Goal: Task Accomplishment & Management: Use online tool/utility

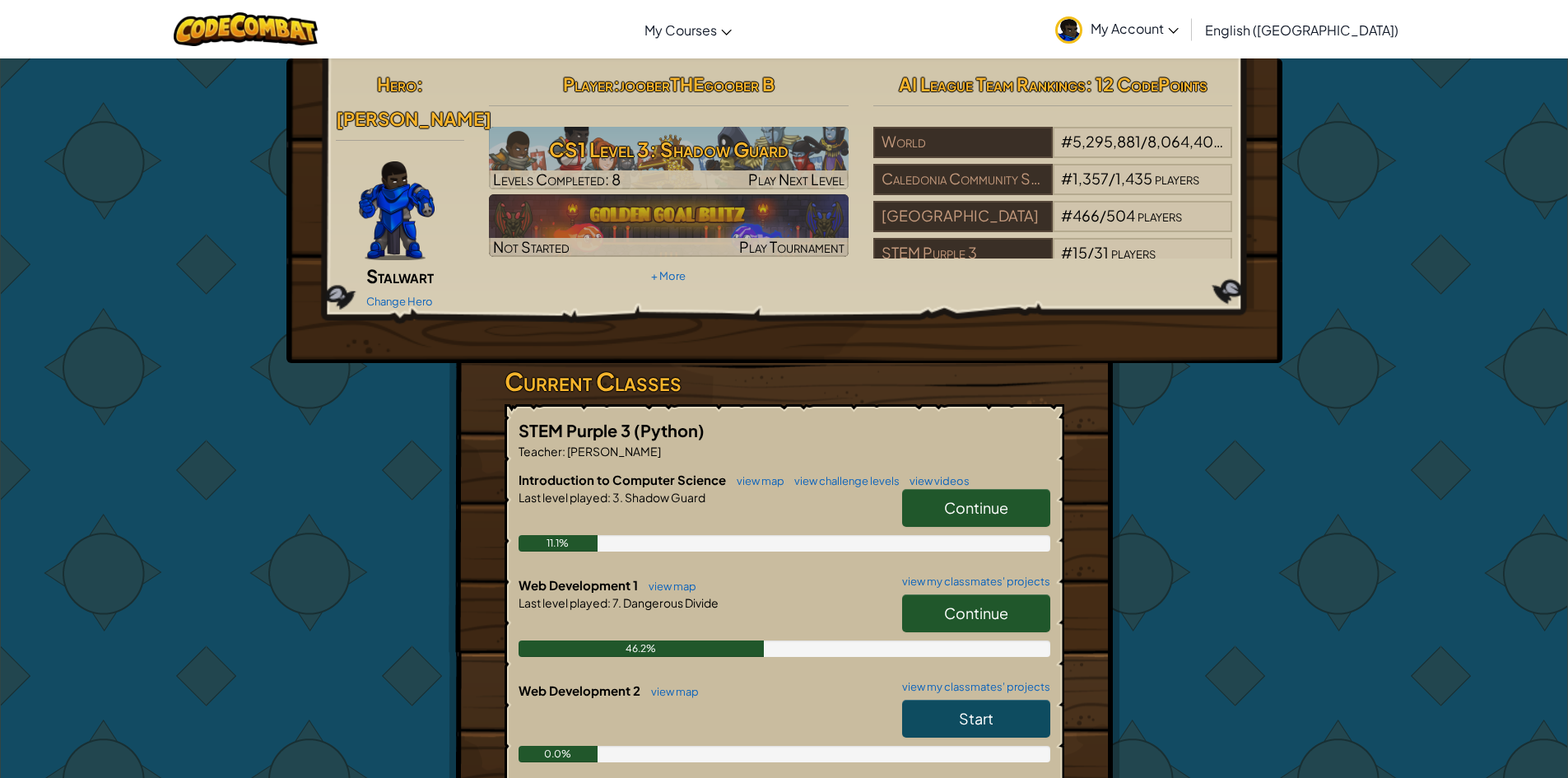
click at [1004, 603] on span "Continue" at bounding box center [977, 612] width 64 height 19
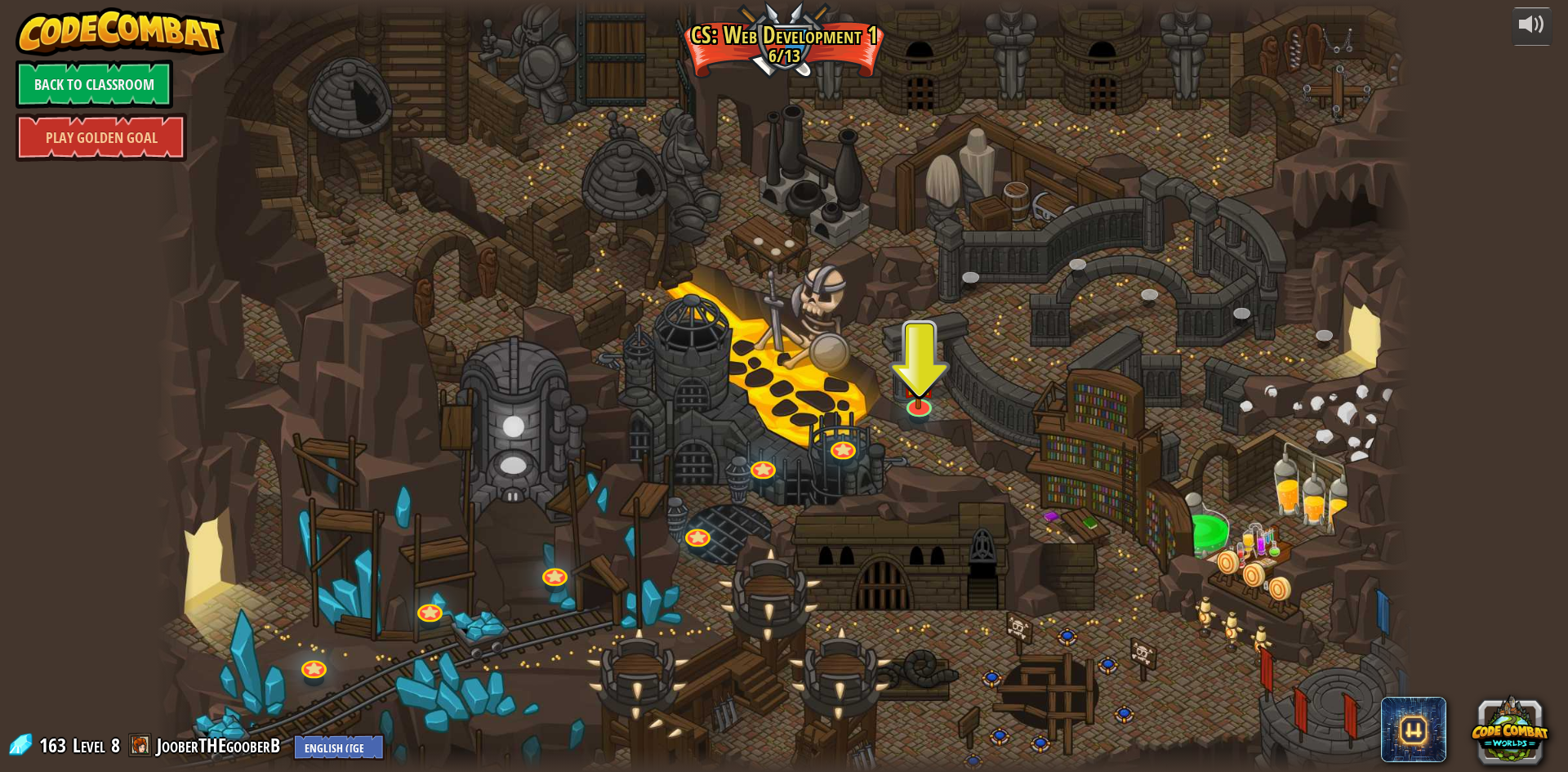
click at [891, 408] on div at bounding box center [784, 386] width 1256 height 772
click at [900, 395] on div at bounding box center [784, 386] width 1256 height 772
click at [923, 400] on img at bounding box center [919, 366] width 35 height 79
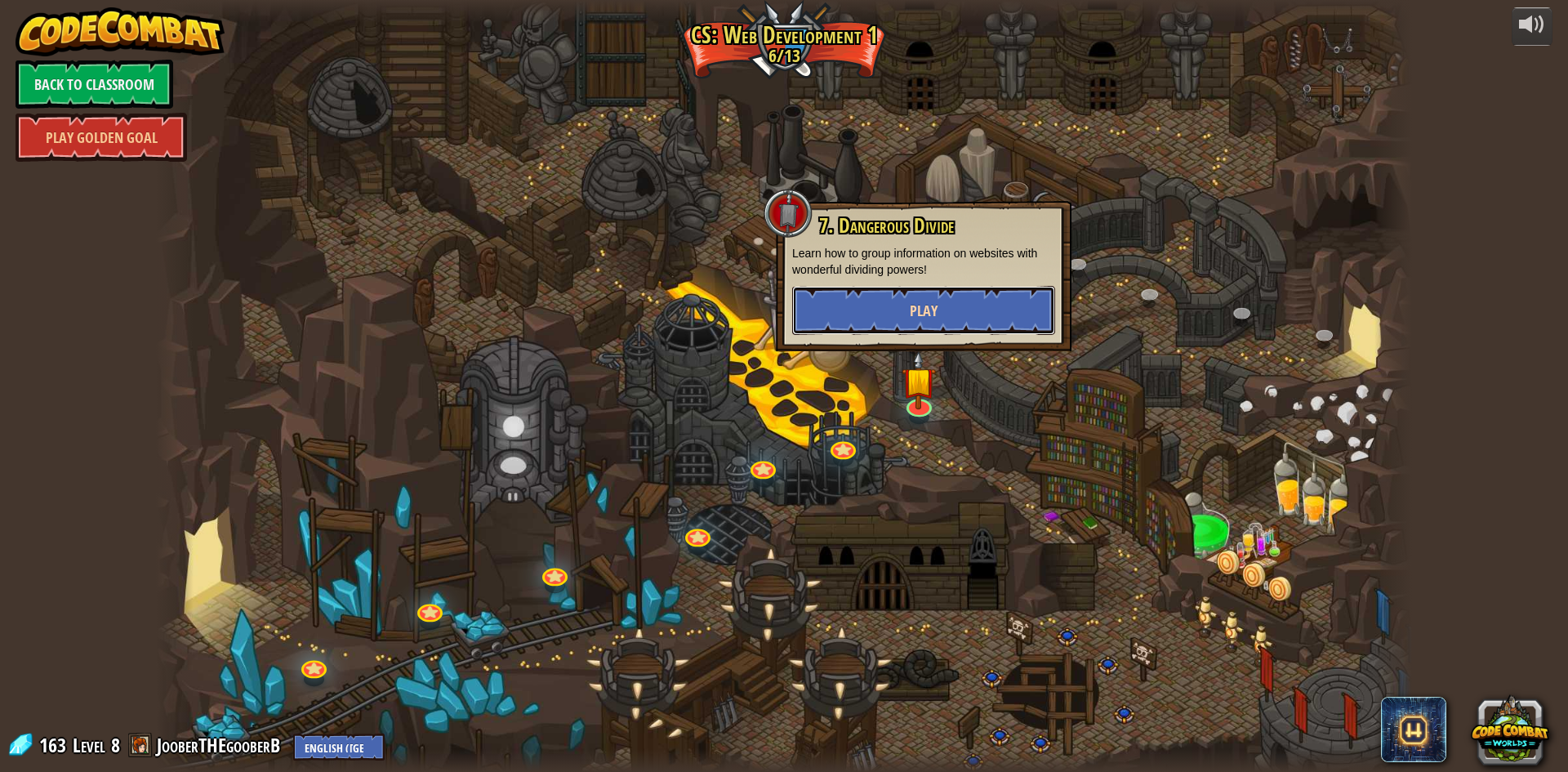
click at [921, 301] on span "Play" at bounding box center [923, 311] width 27 height 20
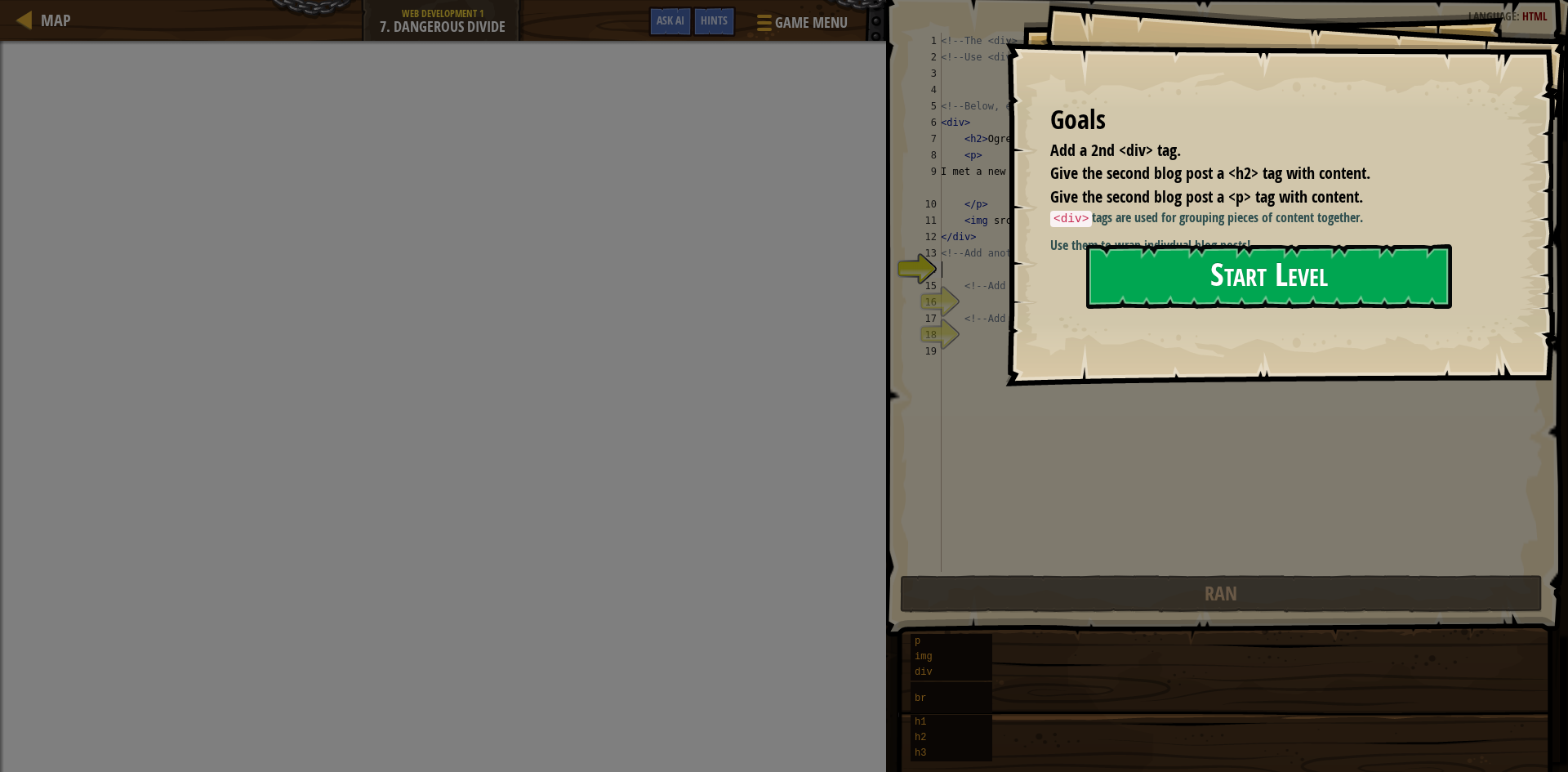
click at [1141, 283] on button "Start Level" at bounding box center [1268, 276] width 366 height 65
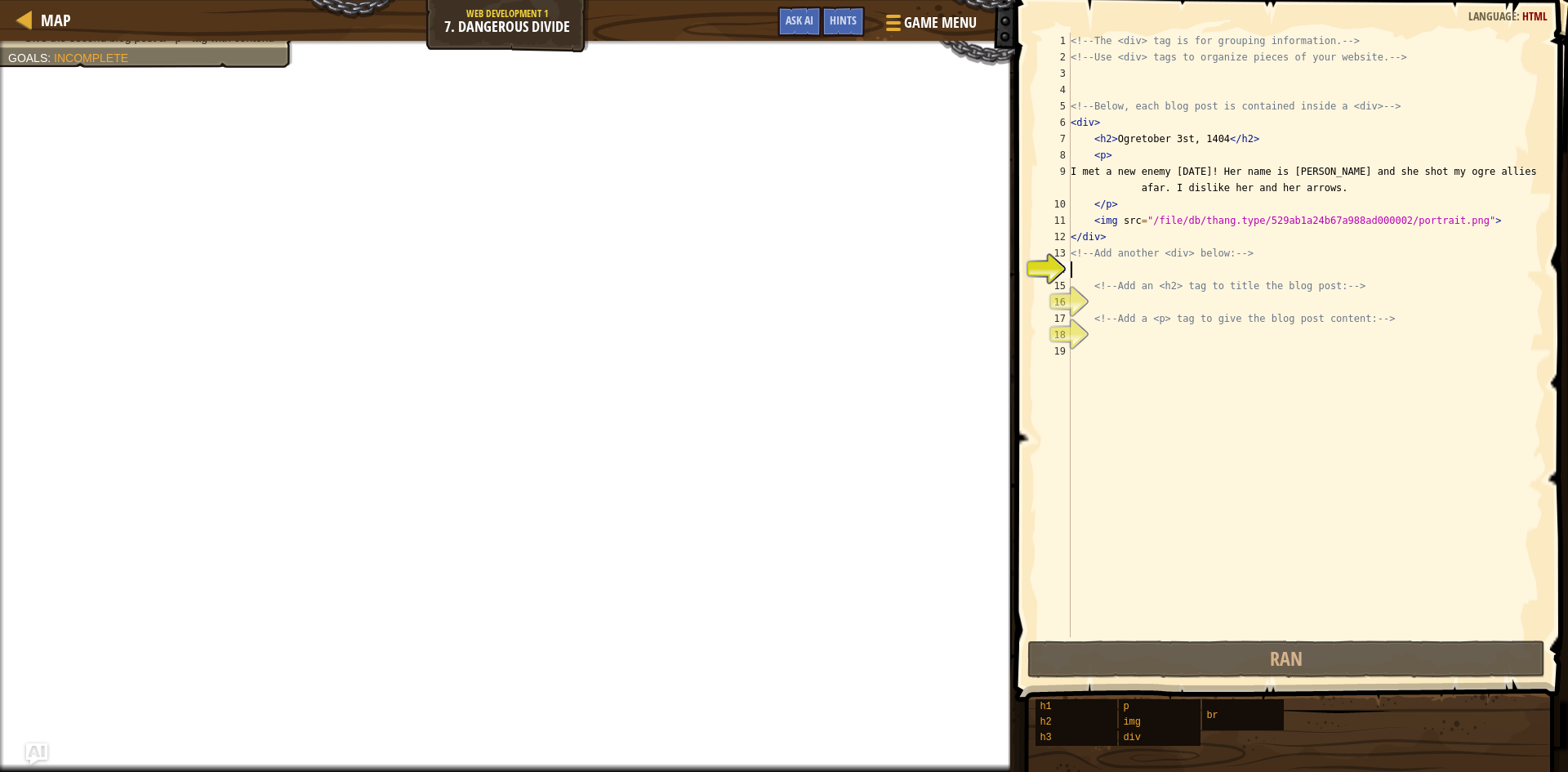
click at [37, 752] on img "Ask AI" at bounding box center [37, 754] width 21 height 21
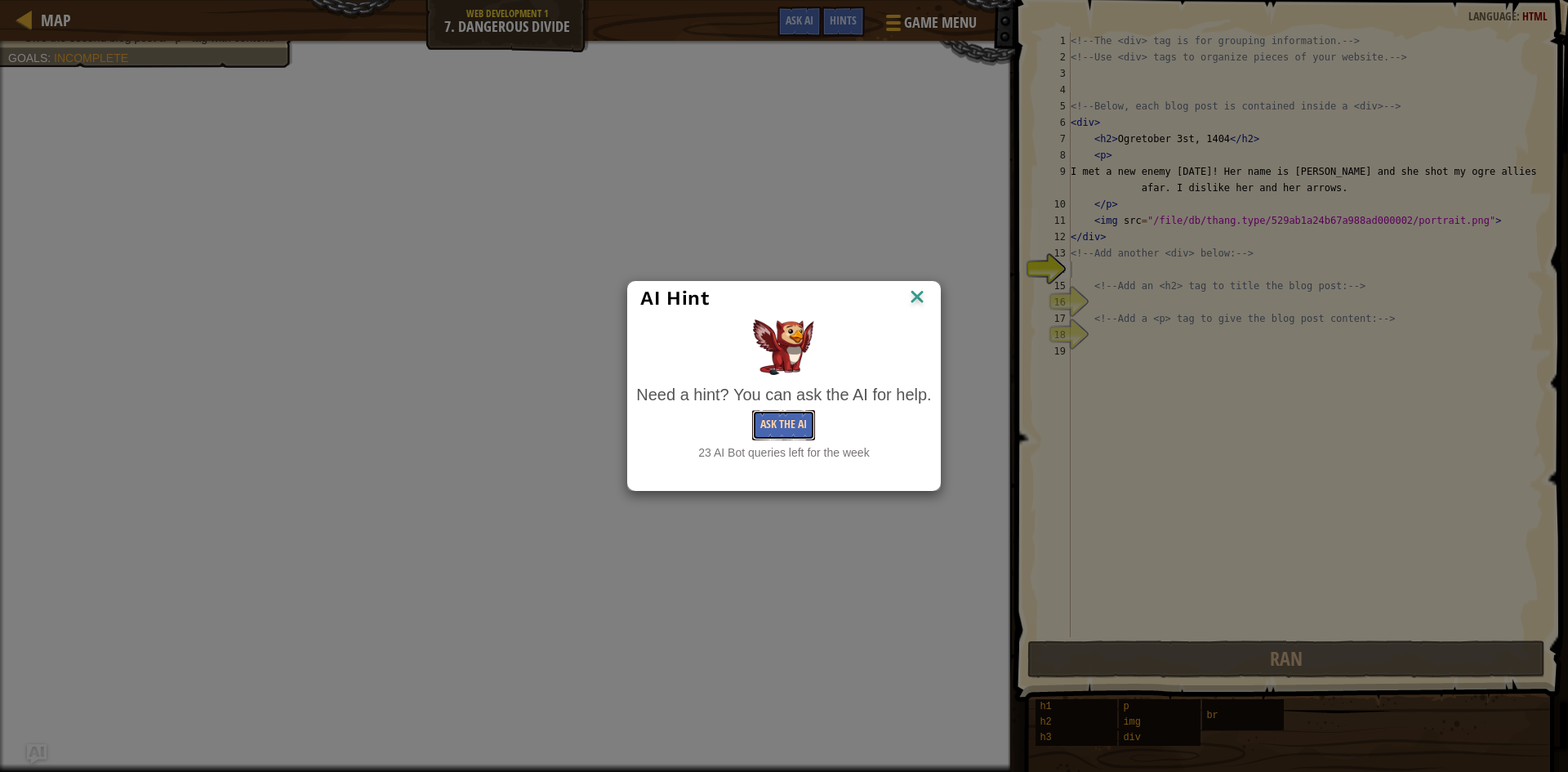
click at [791, 428] on button "Ask the AI" at bounding box center [784, 425] width 63 height 30
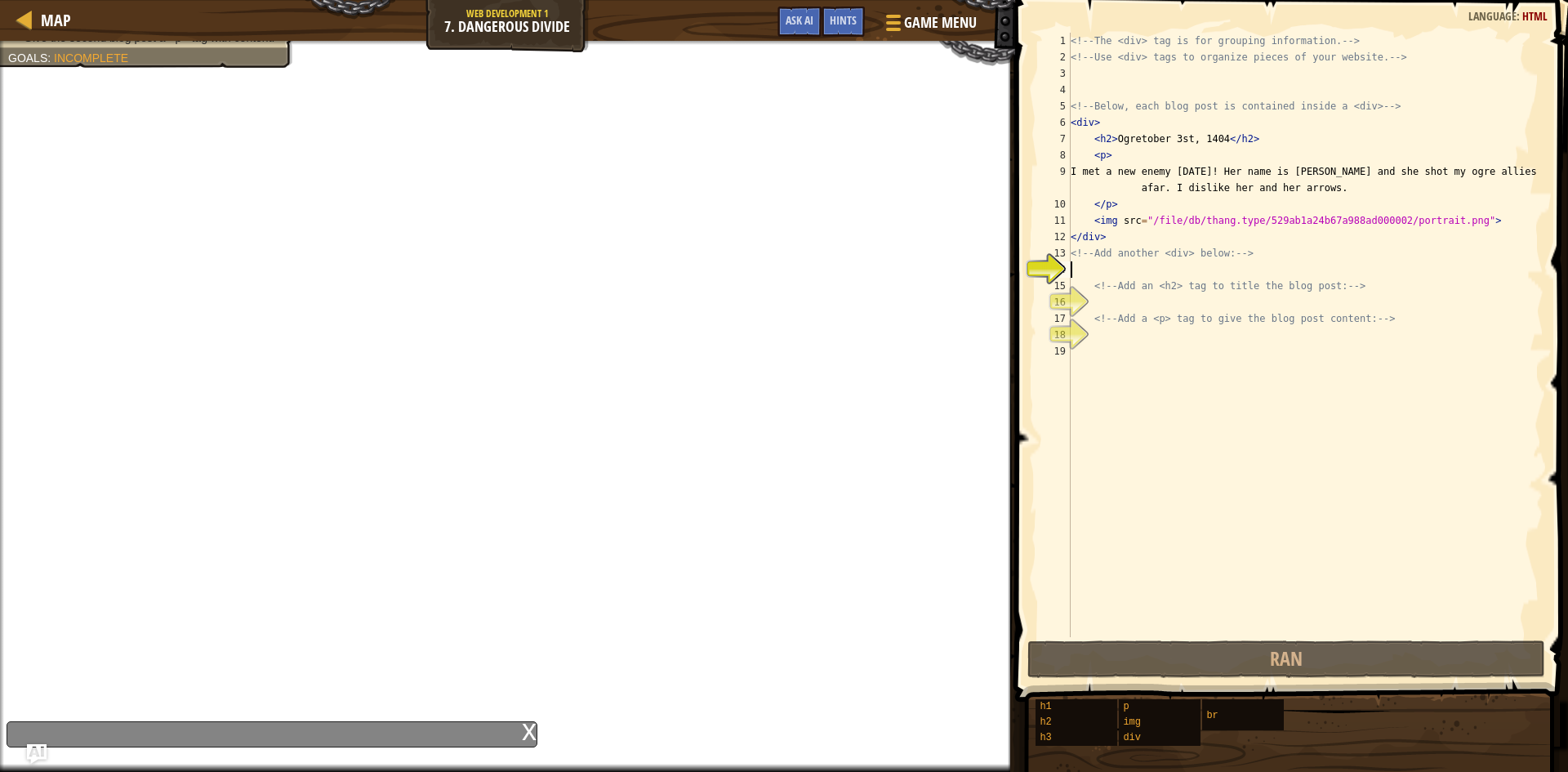
click at [1139, 263] on div "<!-- The <div> tag is for grouping information. --> <!-- Use <div> tags to orga…" at bounding box center [1305, 351] width 476 height 637
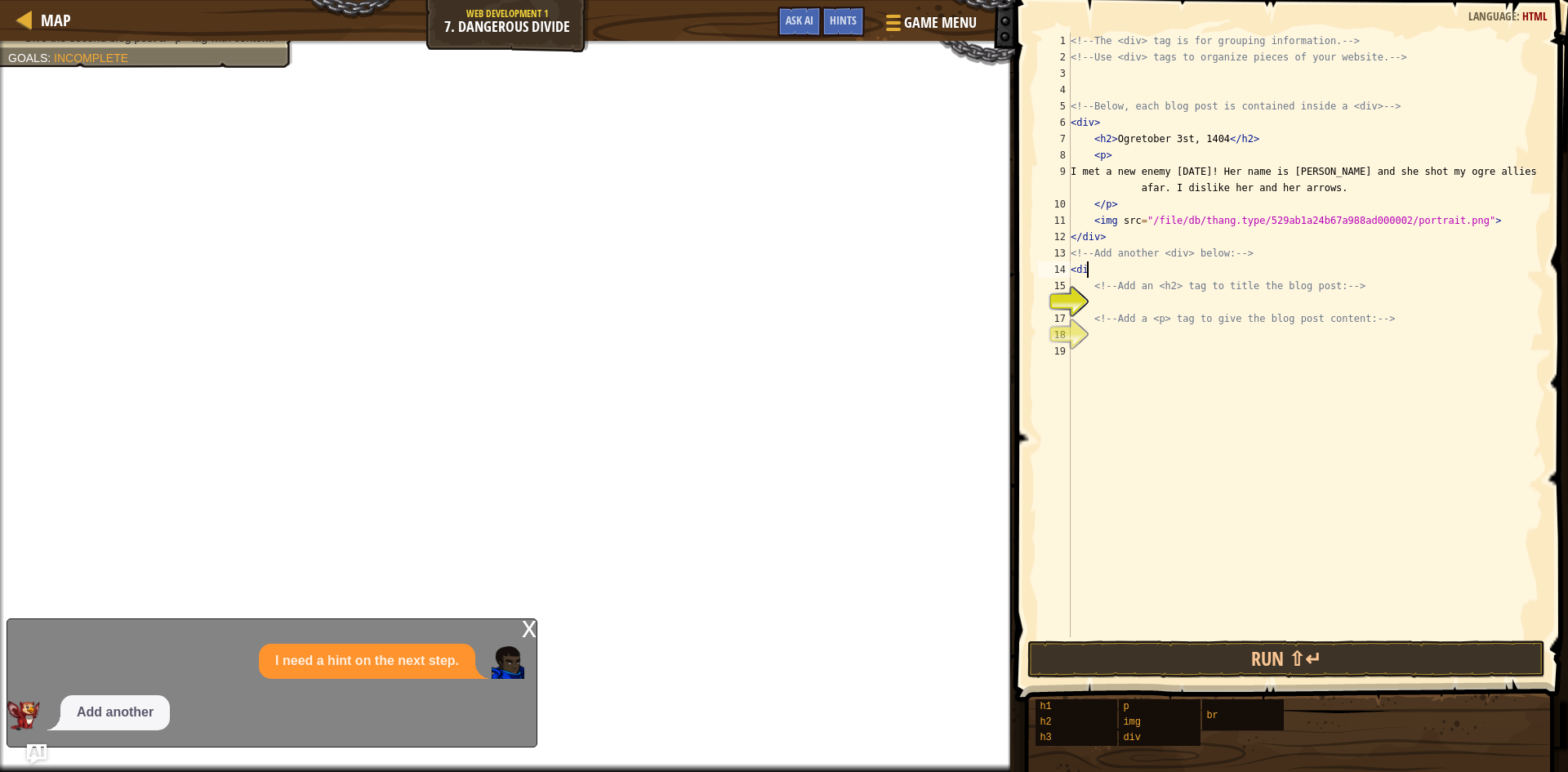
scroll to position [7, 1]
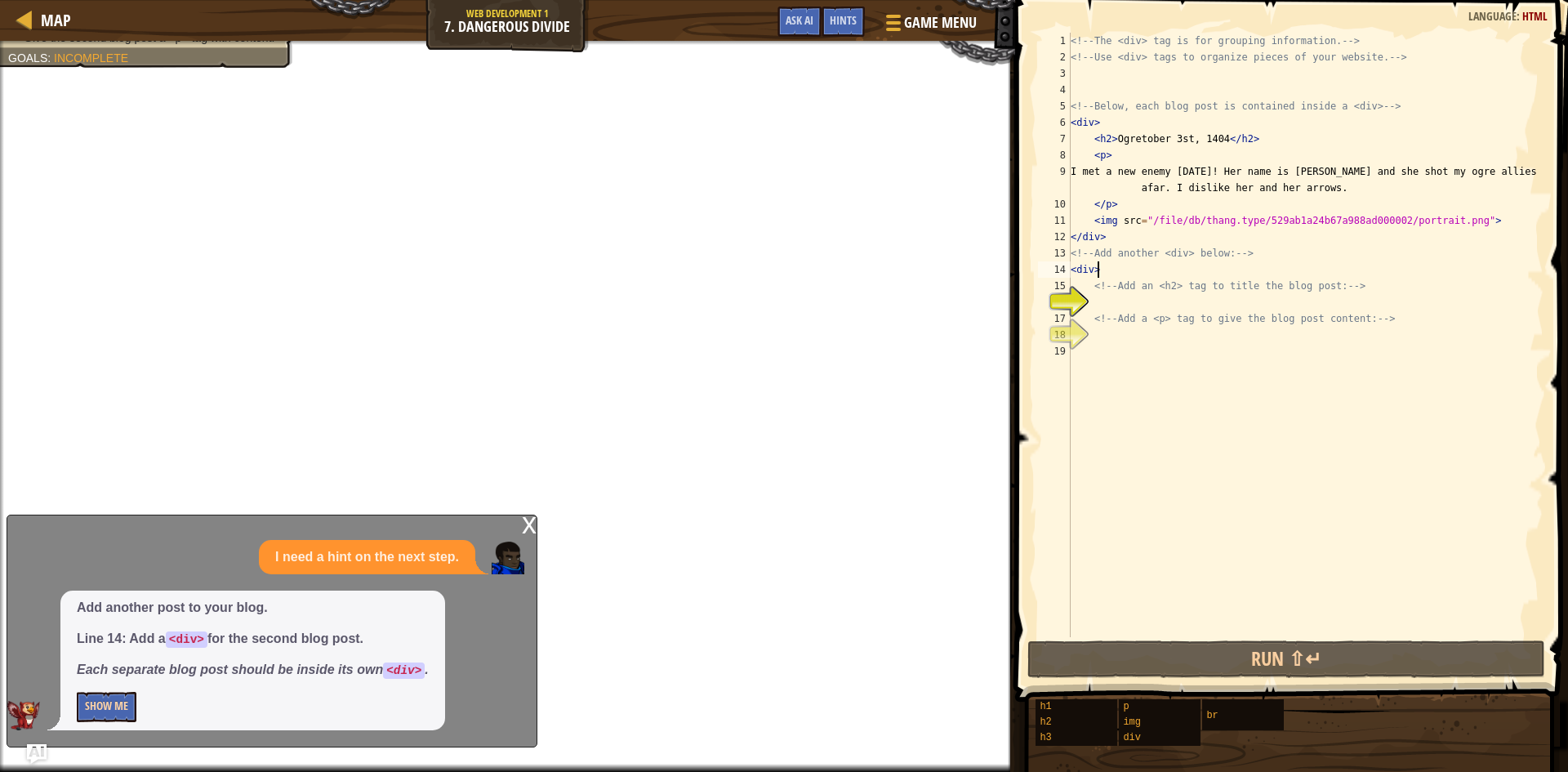
type textarea "<div>"
click at [118, 718] on button "Show Me" at bounding box center [106, 706] width 59 height 30
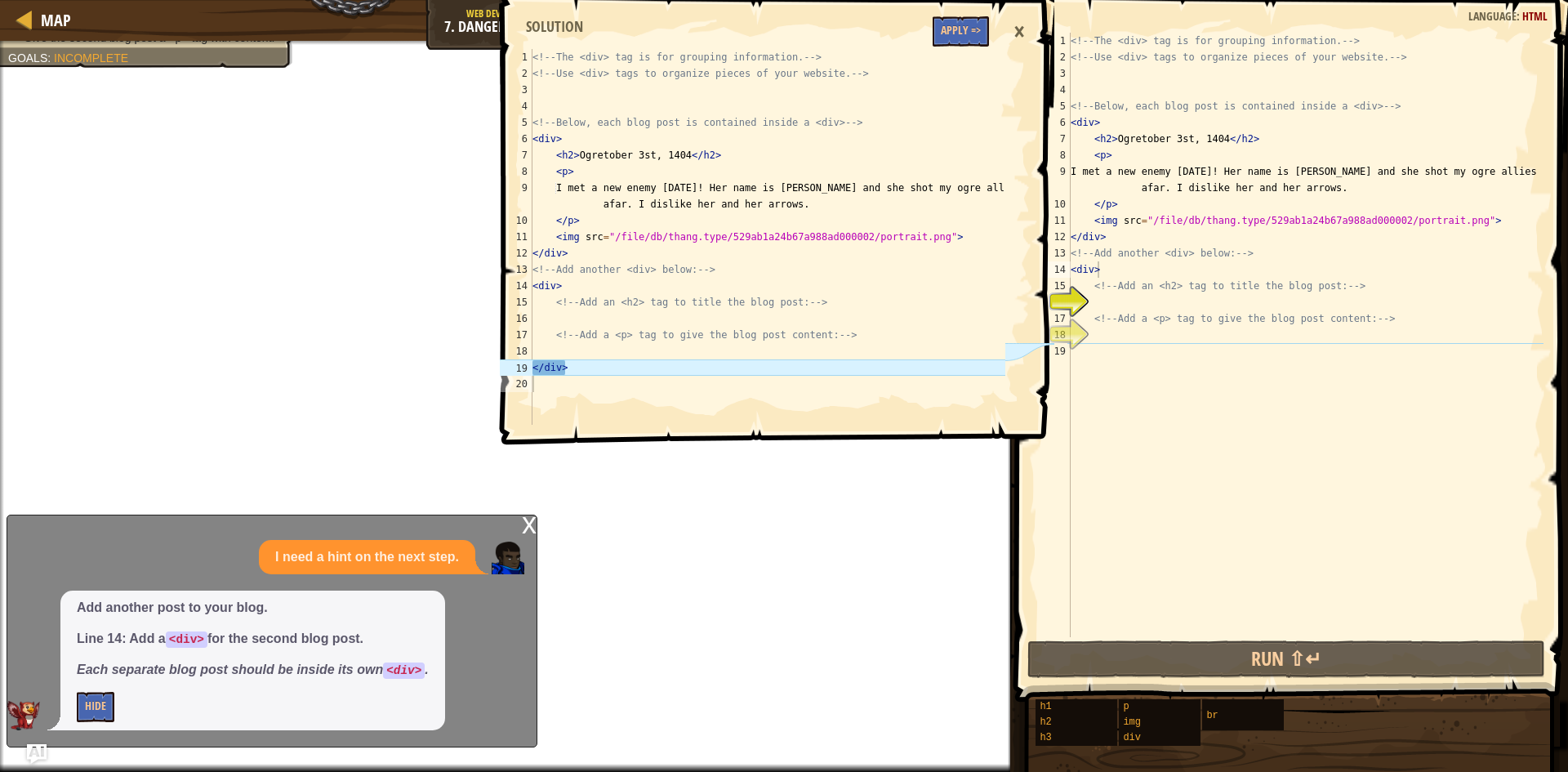
click at [118, 704] on p "Hide" at bounding box center [252, 706] width 352 height 30
click at [972, 39] on button "Apply =>" at bounding box center [961, 31] width 57 height 30
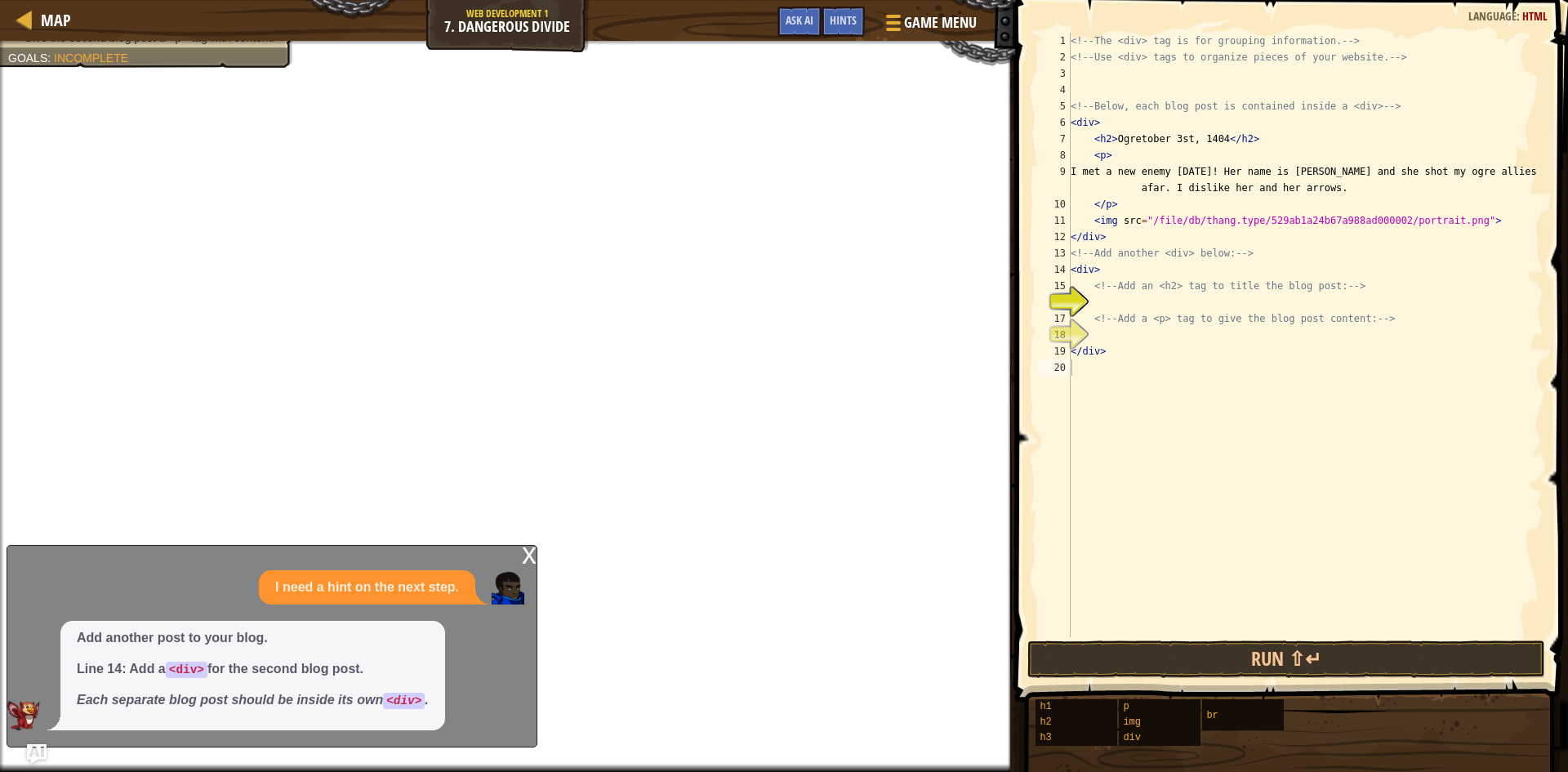
click at [487, 672] on div "Add another post to your blog. Line 14: Add a <div> for the second blog post. E…" at bounding box center [268, 676] width 521 height 110
click at [1084, 660] on button "Run ⇧↵" at bounding box center [1286, 659] width 518 height 37
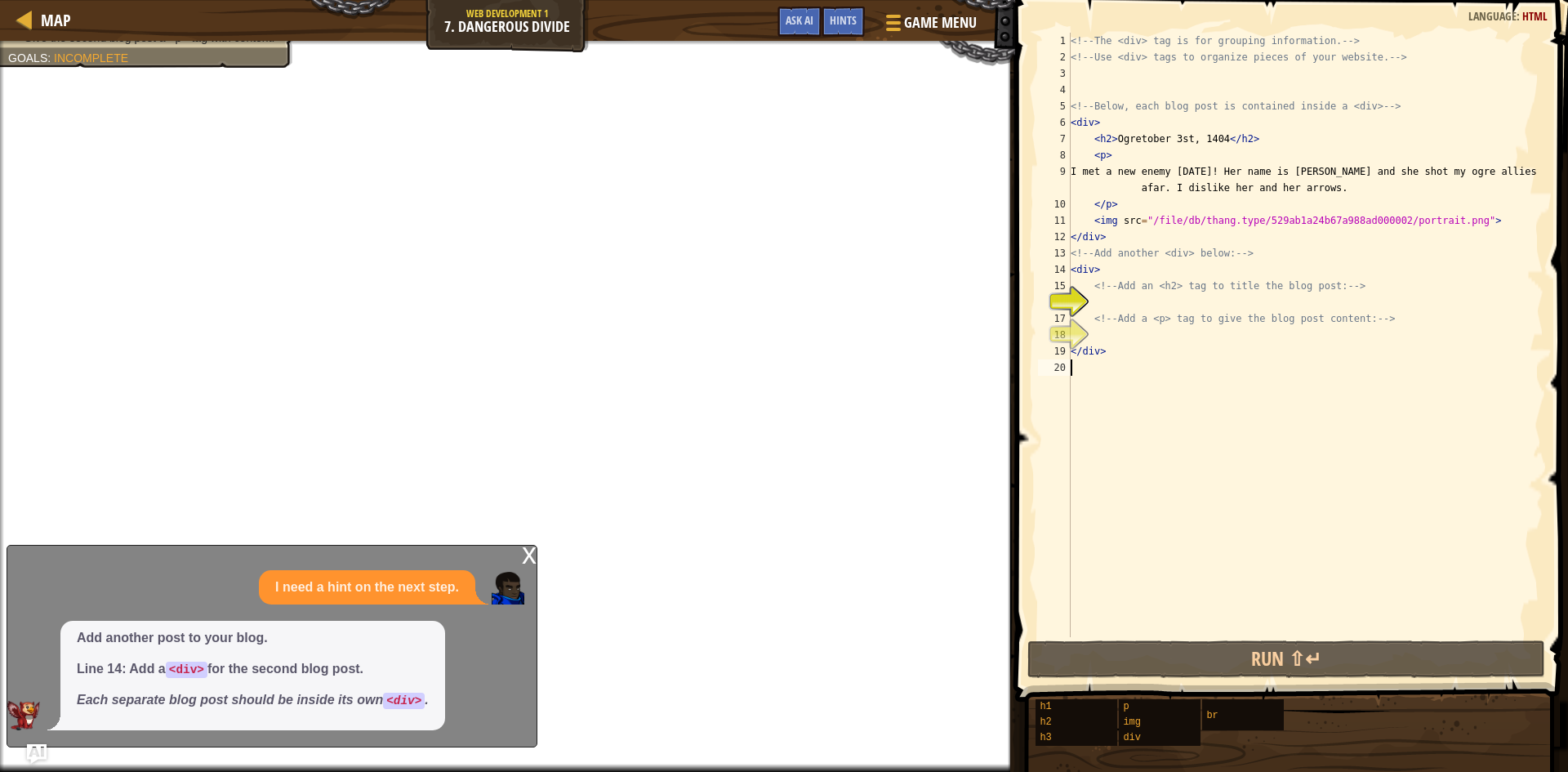
click at [1107, 328] on div "<!-- The <div> tag is for grouping information. --> <!-- Use <div> tags to orga…" at bounding box center [1305, 351] width 476 height 637
click at [415, 706] on code "<div>" at bounding box center [404, 701] width 42 height 16
drag, startPoint x: 447, startPoint y: 691, endPoint x: 343, endPoint y: 692, distance: 104.0
click at [349, 694] on div "Add another post to your blog. Line 14: Add a <div> for the second blog post. E…" at bounding box center [268, 676] width 521 height 110
drag, startPoint x: 343, startPoint y: 692, endPoint x: 187, endPoint y: 656, distance: 160.1
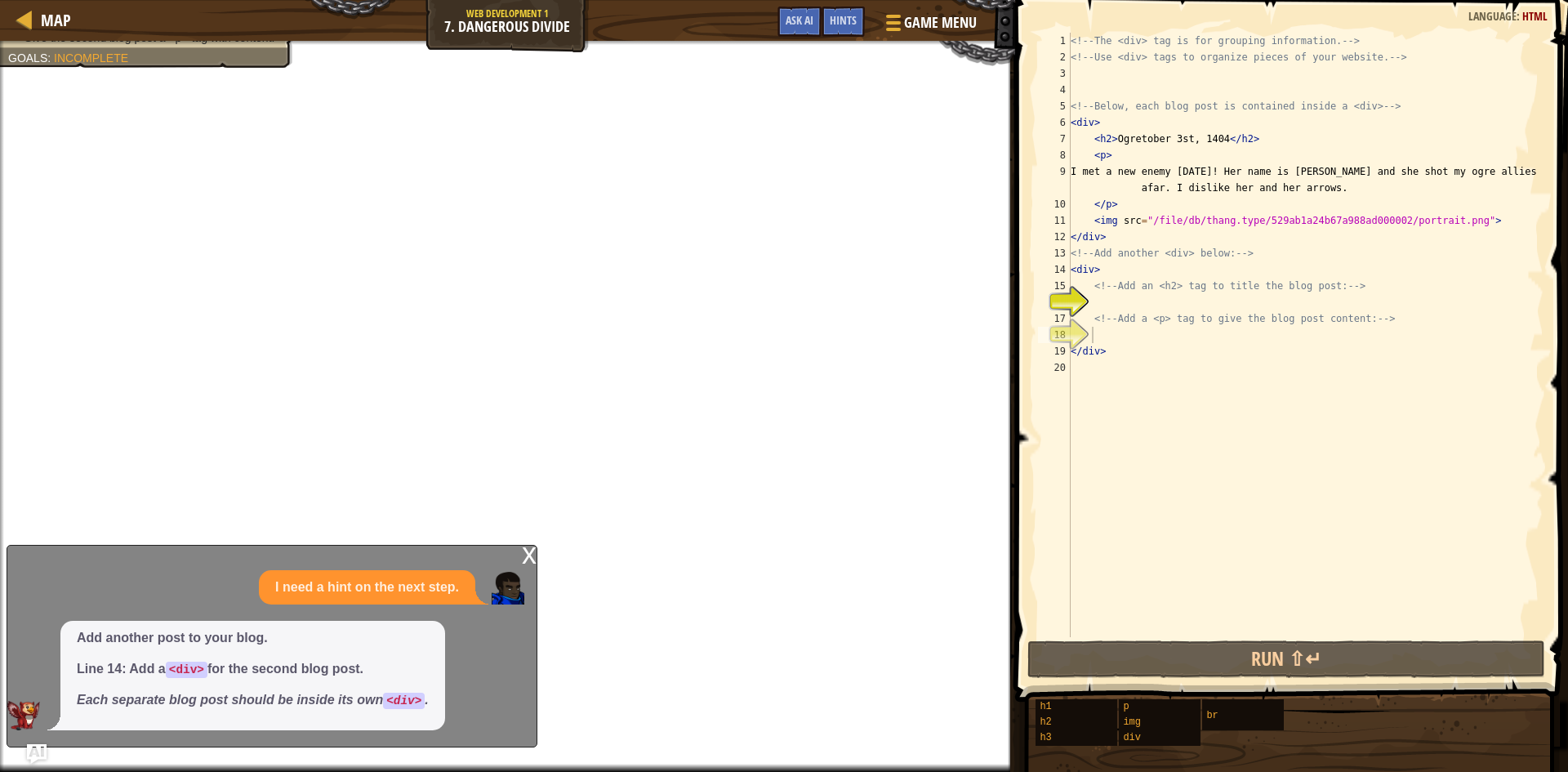
click at [187, 656] on span "Add another post to your blog. Line 14: Add a <div> for the second blog post. E…" at bounding box center [252, 669] width 352 height 81
click at [794, 11] on button "Ask AI" at bounding box center [799, 21] width 44 height 30
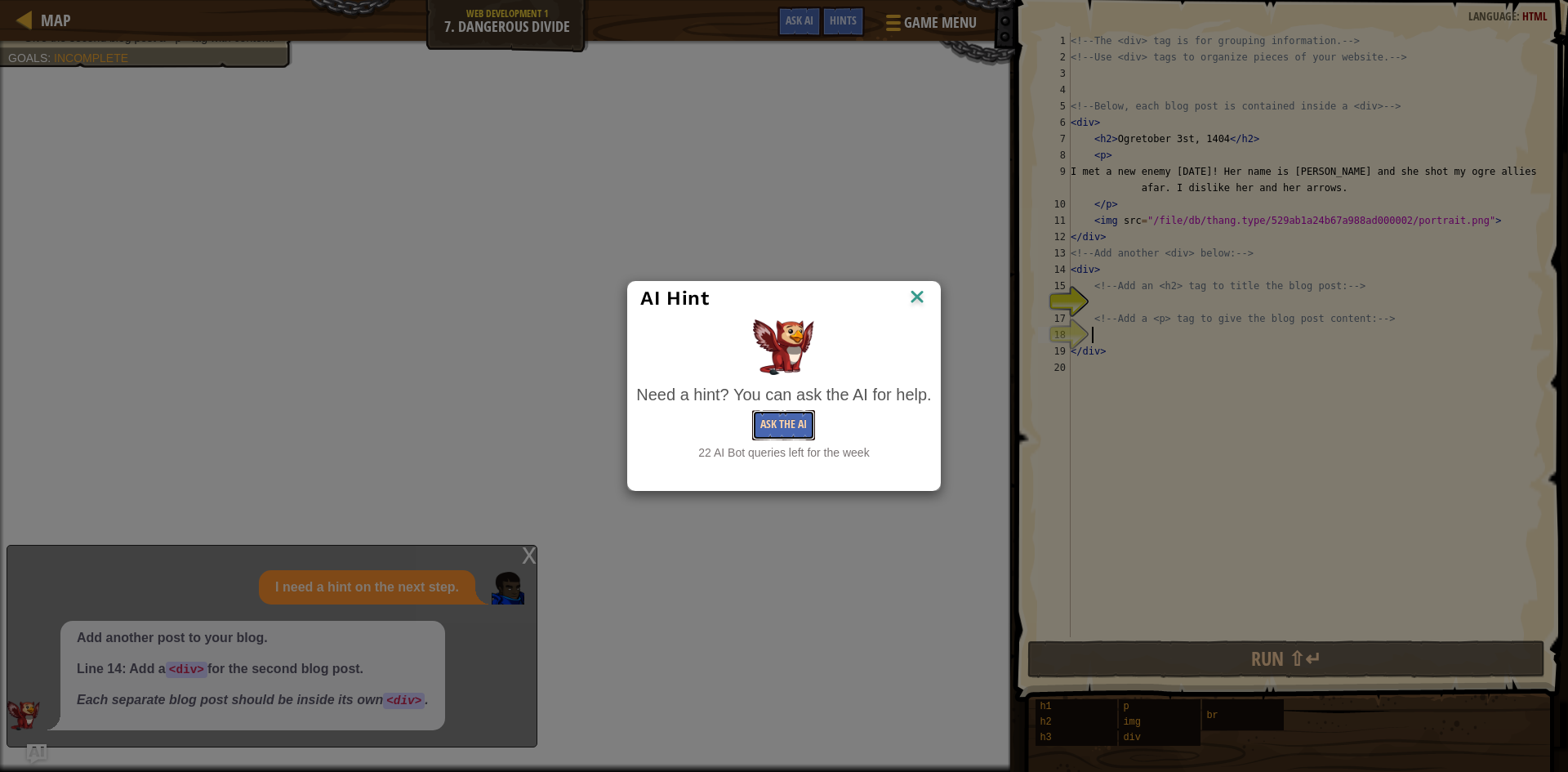
click at [784, 425] on button "Ask the AI" at bounding box center [784, 425] width 63 height 30
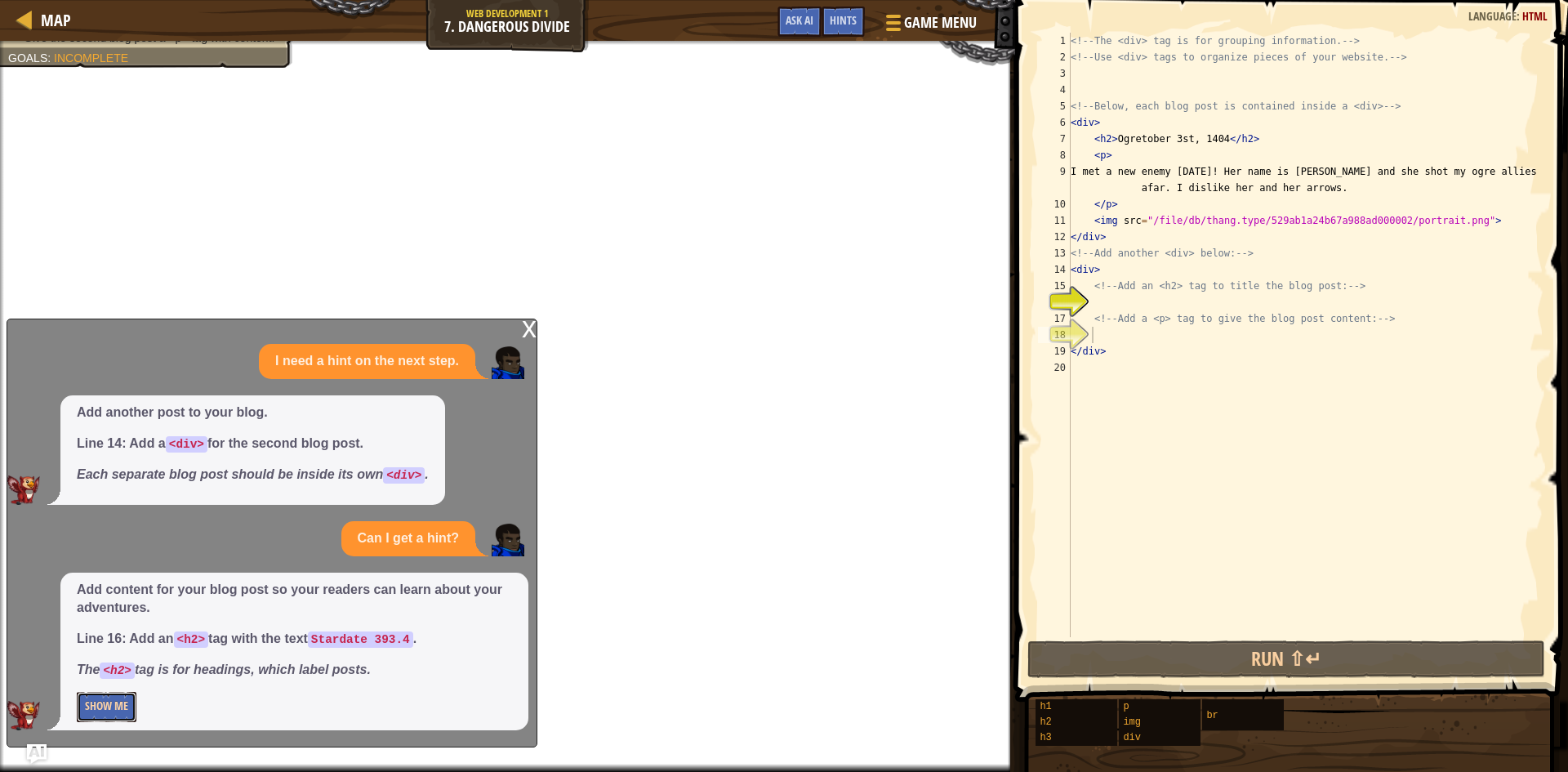
click at [120, 698] on button "Show Me" at bounding box center [106, 706] width 59 height 30
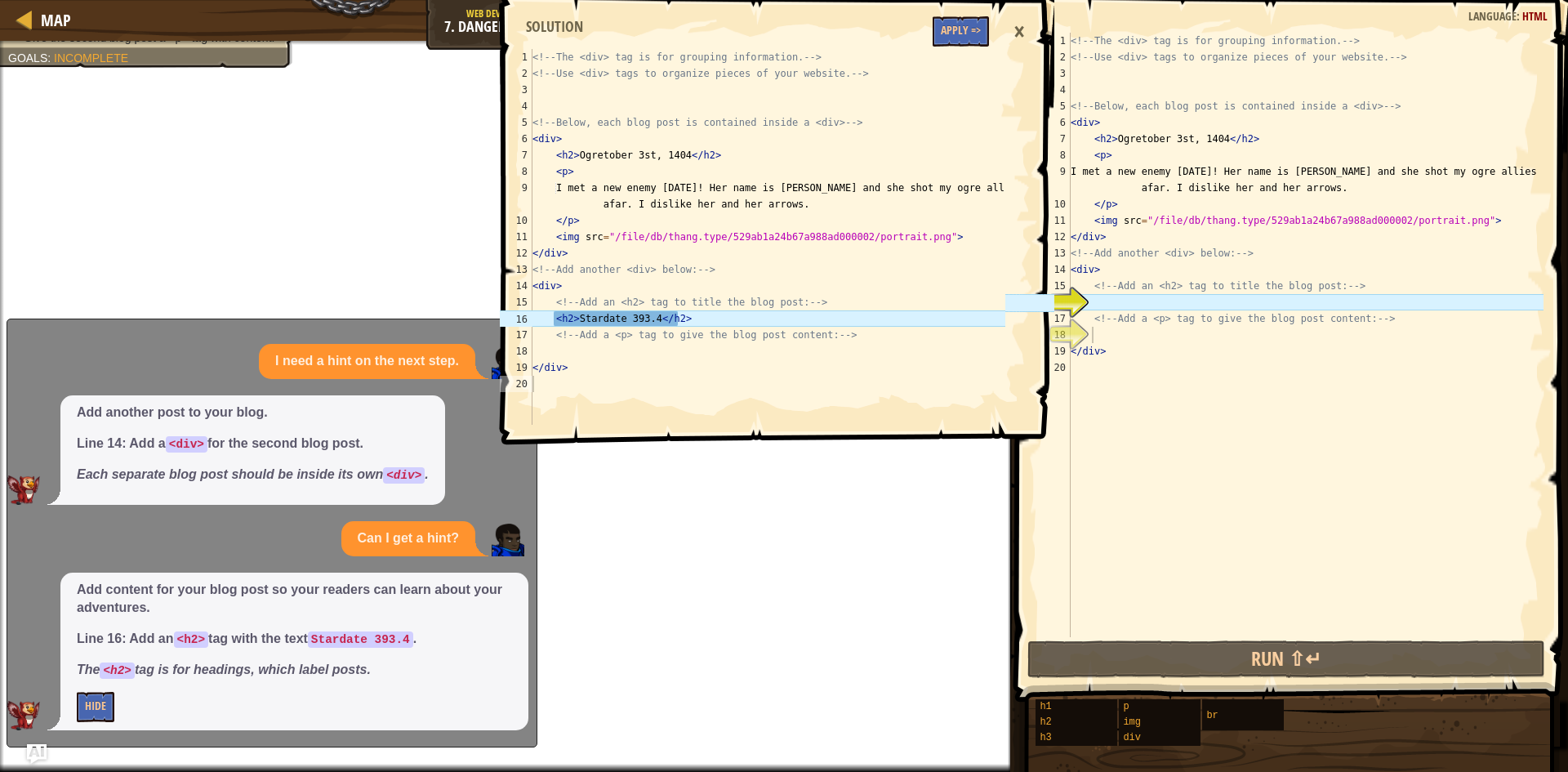
drag, startPoint x: 626, startPoint y: 357, endPoint x: 614, endPoint y: 363, distance: 13.4
click at [614, 363] on div "<!-- The <div> tag is for grouping information. --> <!-- Use <div> tags to orga…" at bounding box center [766, 253] width 476 height 408
drag, startPoint x: 614, startPoint y: 363, endPoint x: 607, endPoint y: 373, distance: 12.2
click at [614, 364] on div "<!-- The <div> tag is for grouping information. --> <!-- Use <div> tags to orga…" at bounding box center [766, 237] width 476 height 375
type textarea "</div>"
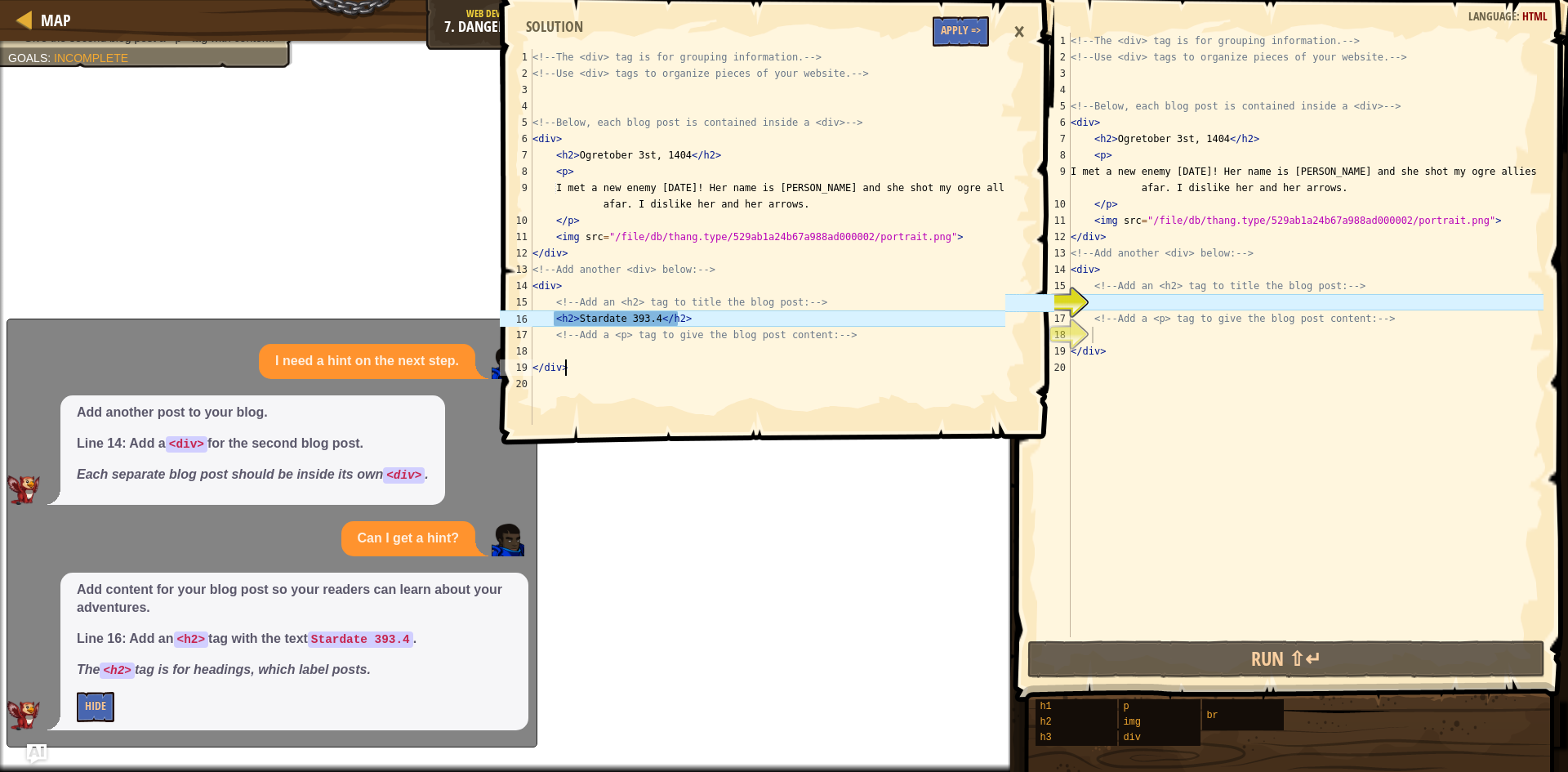
click at [605, 381] on div "<!-- The <div> tag is for grouping information. --> <!-- Use <div> tags to orga…" at bounding box center [766, 253] width 476 height 408
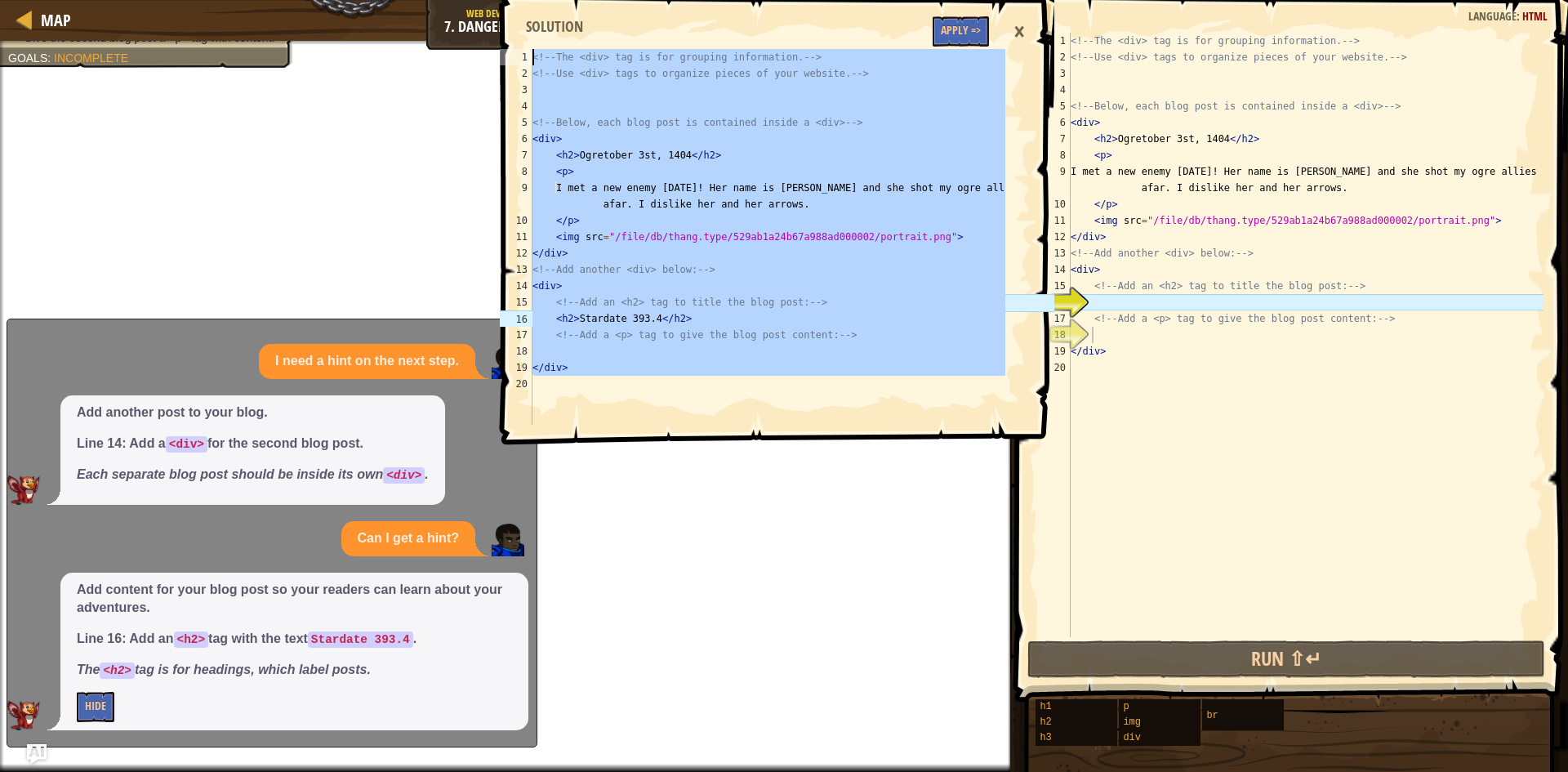
drag, startPoint x: 563, startPoint y: 384, endPoint x: 489, endPoint y: 19, distance: 372.4
click at [489, 19] on div "Map Web Development 1 7. Dangerous Divide Game Menu Done Hints Ask AI 1 2 3 4 5…" at bounding box center [784, 386] width 1568 height 772
type textarea "<!-- The <div> tag is for grouping information. --> <!-- Use <div> tags to orga…"
drag, startPoint x: 1133, startPoint y: 282, endPoint x: 1146, endPoint y: 323, distance: 43.0
click at [1141, 312] on div "<!-- The <div> tag is for grouping information. --> <!-- Use <div> tags to orga…" at bounding box center [1305, 351] width 476 height 637
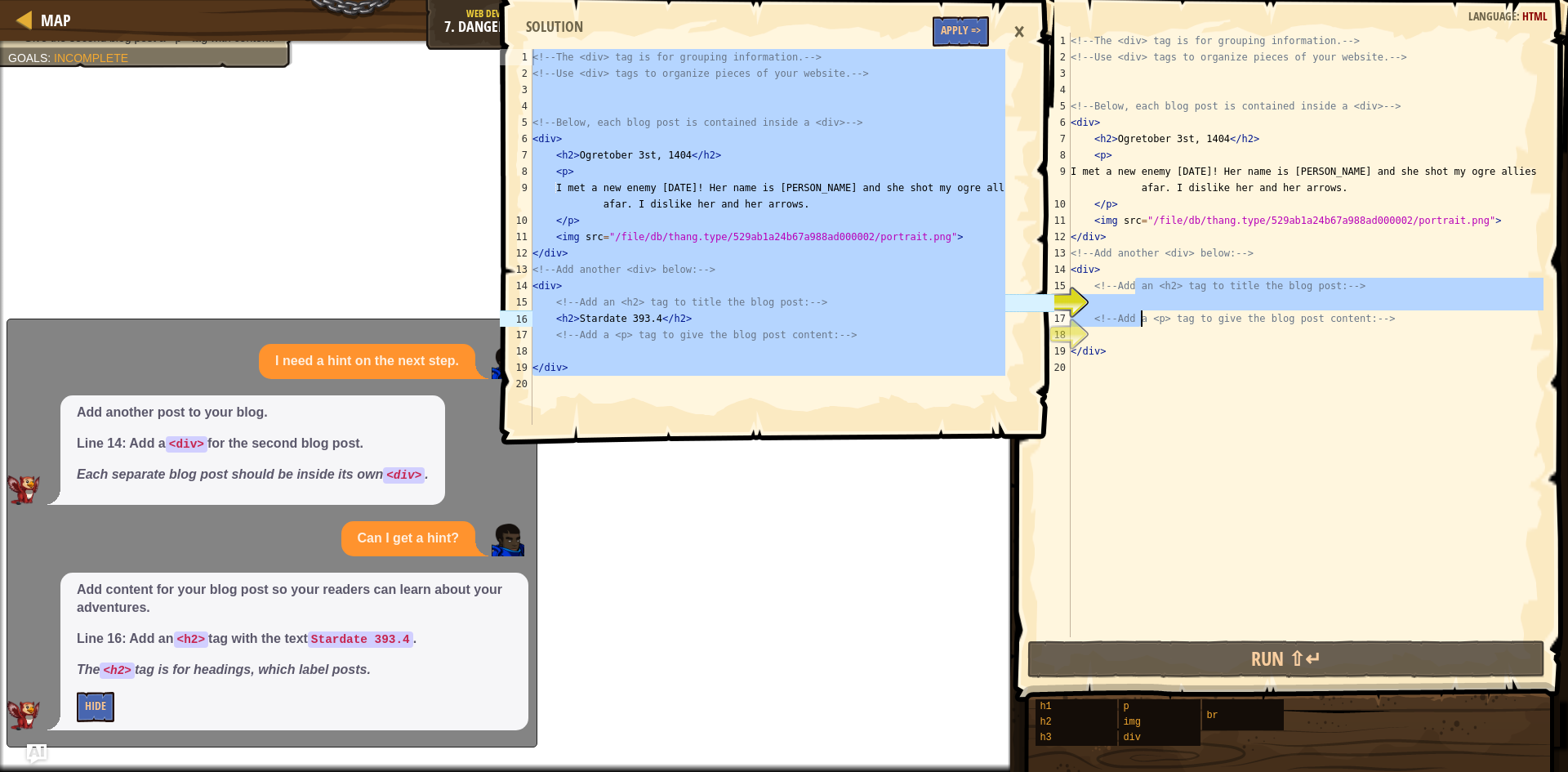
drag, startPoint x: 1145, startPoint y: 354, endPoint x: 1139, endPoint y: 361, distance: 9.2
click at [1145, 354] on div "<!-- The <div> tag is for grouping information. --> <!-- Use <div> tags to orga…" at bounding box center [1305, 351] width 476 height 637
type textarea "</div>"
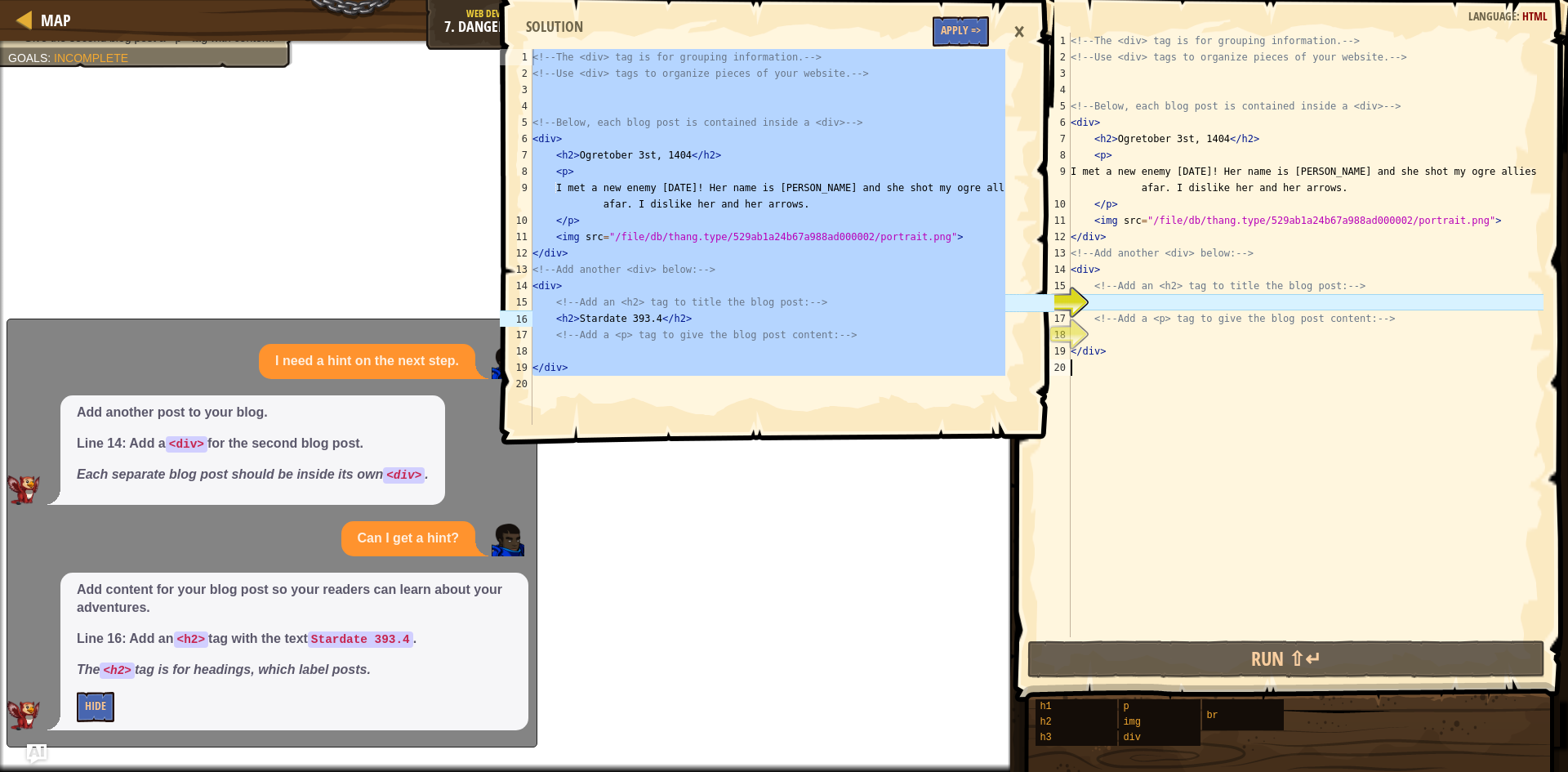
drag, startPoint x: 1121, startPoint y: 394, endPoint x: 1092, endPoint y: 333, distance: 67.5
click at [1120, 394] on div "<!-- The <div> tag is for grouping information. --> <!-- Use <div> tags to orga…" at bounding box center [1305, 351] width 476 height 637
click at [1009, 40] on div "×" at bounding box center [1019, 31] width 27 height 37
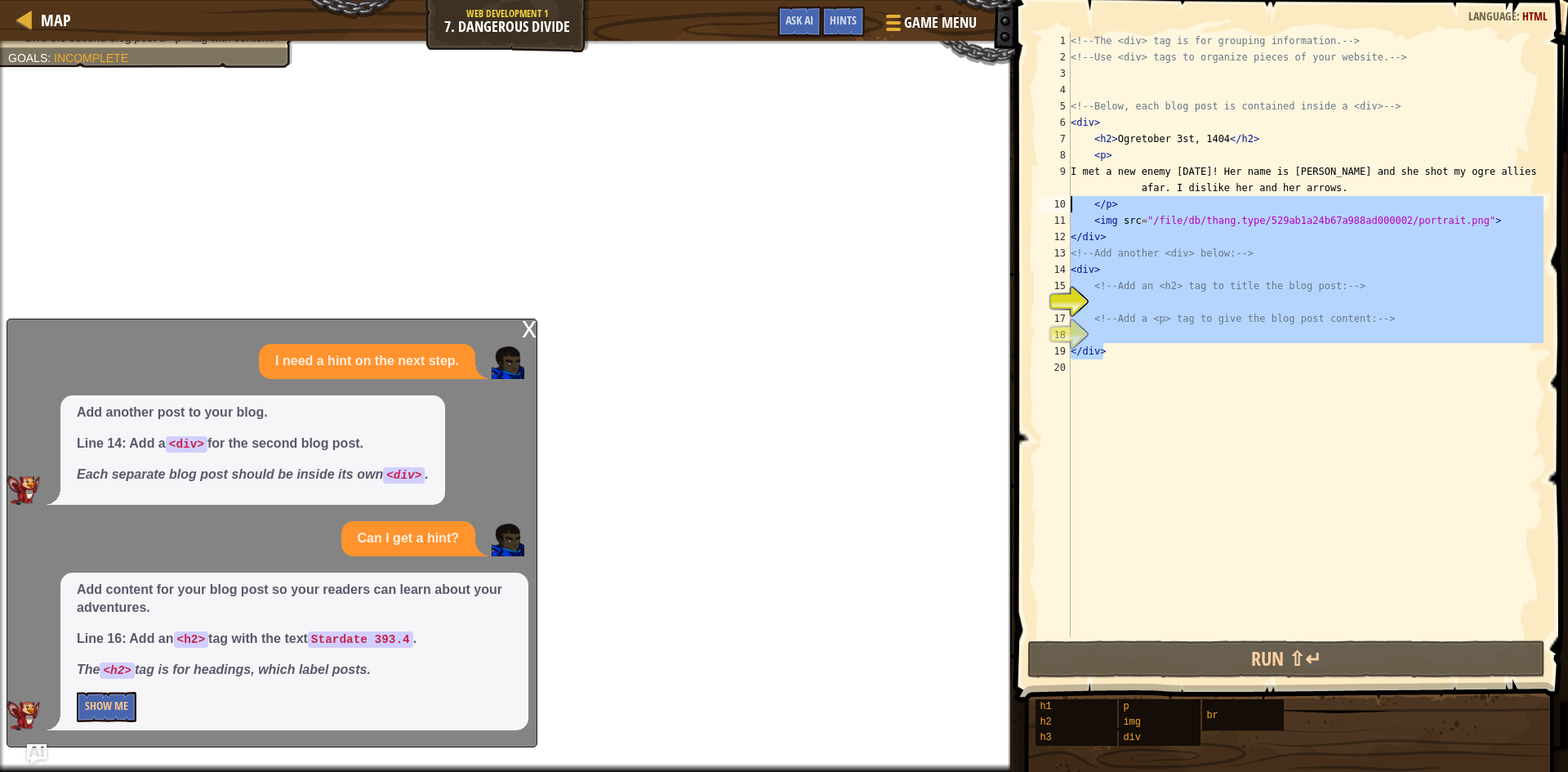
type textarea "</p> <img src="/file/db/thang.type/529ab1a24b67a988ad000002/portrait.png">"
click at [1077, 373] on div "<!-- The <div> tag is for grouping information. --> <!-- Use <div> tags to orga…" at bounding box center [1305, 351] width 476 height 637
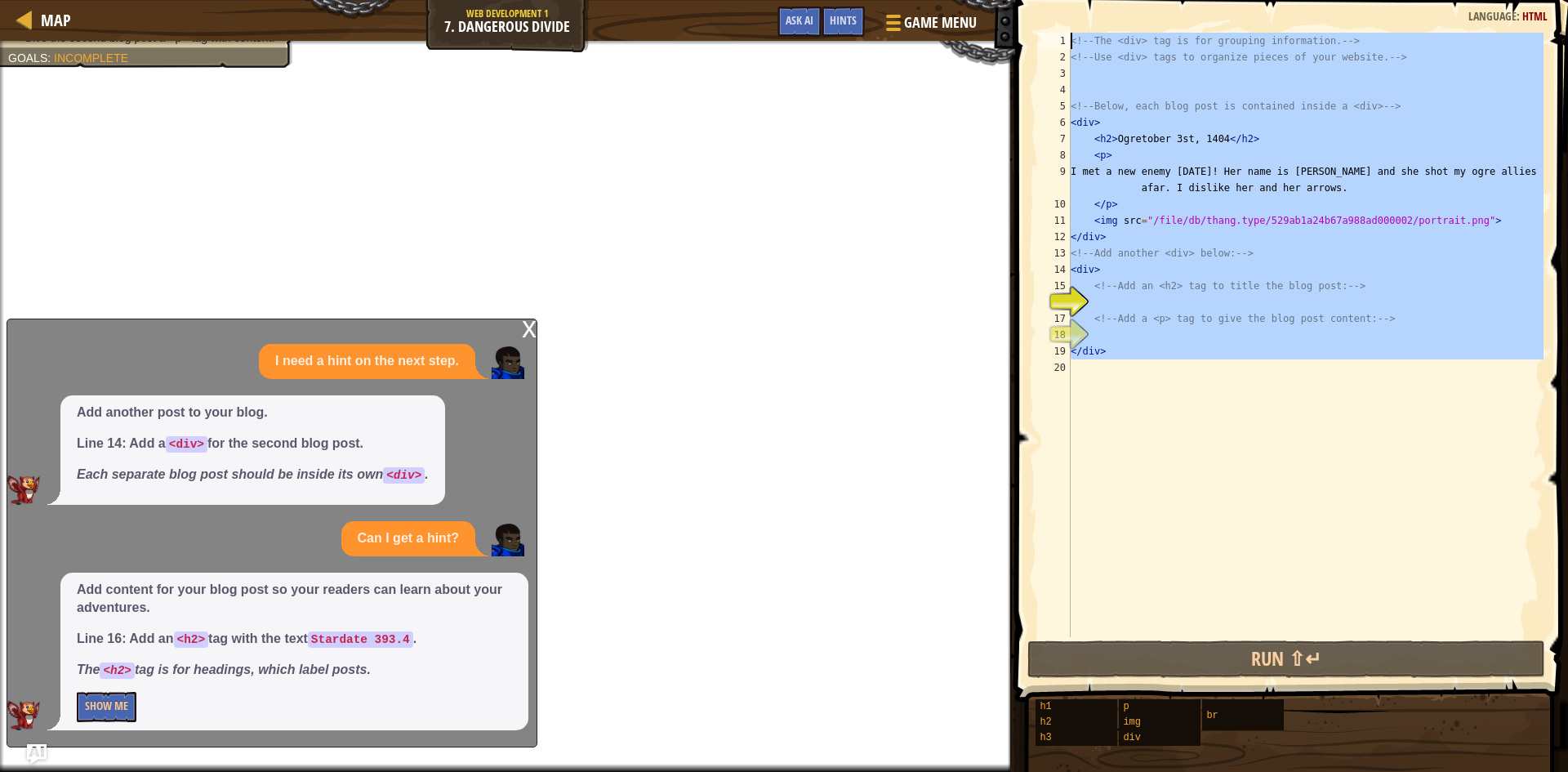
drag, startPoint x: 1078, startPoint y: 373, endPoint x: 873, endPoint y: -50, distance: 470.1
click at [873, 0] on html "Map Web Development 1 7. Dangerous Divide Game Menu Done Hints Ask AI <!-- The …" at bounding box center [784, 0] width 1568 height 0
type textarea "<!-- The <div> tag is for grouping information. --> <!-- Use <div> tags to orga…"
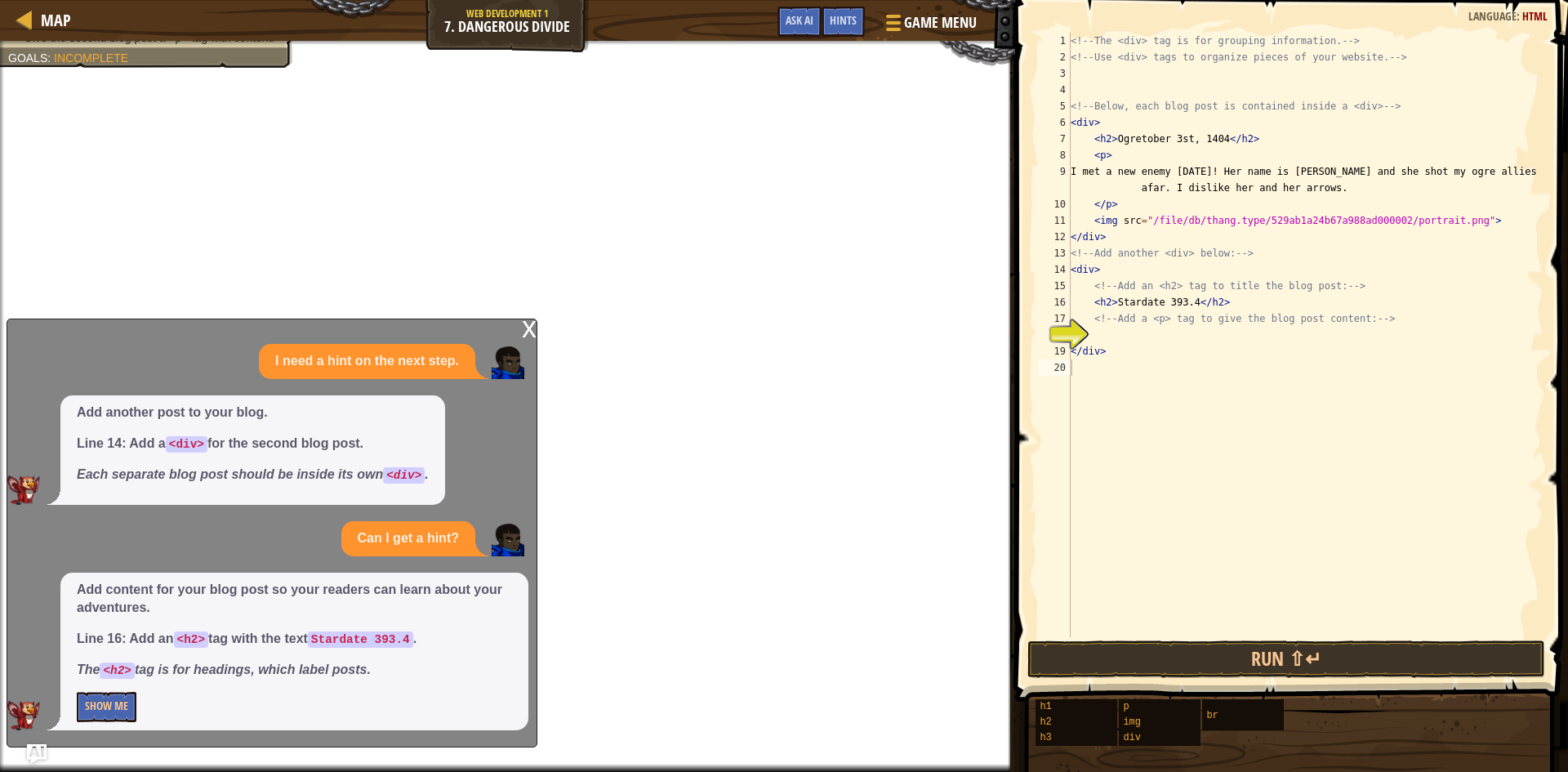
click at [97, 691] on div "Add content for your blog post so your readers can learn about your adventures.…" at bounding box center [294, 651] width 468 height 158
drag, startPoint x: 105, startPoint y: 699, endPoint x: 142, endPoint y: 689, distance: 38.3
click at [140, 694] on p "Show Me" at bounding box center [294, 706] width 436 height 30
drag, startPoint x: 120, startPoint y: 672, endPoint x: 104, endPoint y: 675, distance: 16.3
click at [104, 675] on code "<h2>" at bounding box center [117, 671] width 35 height 16
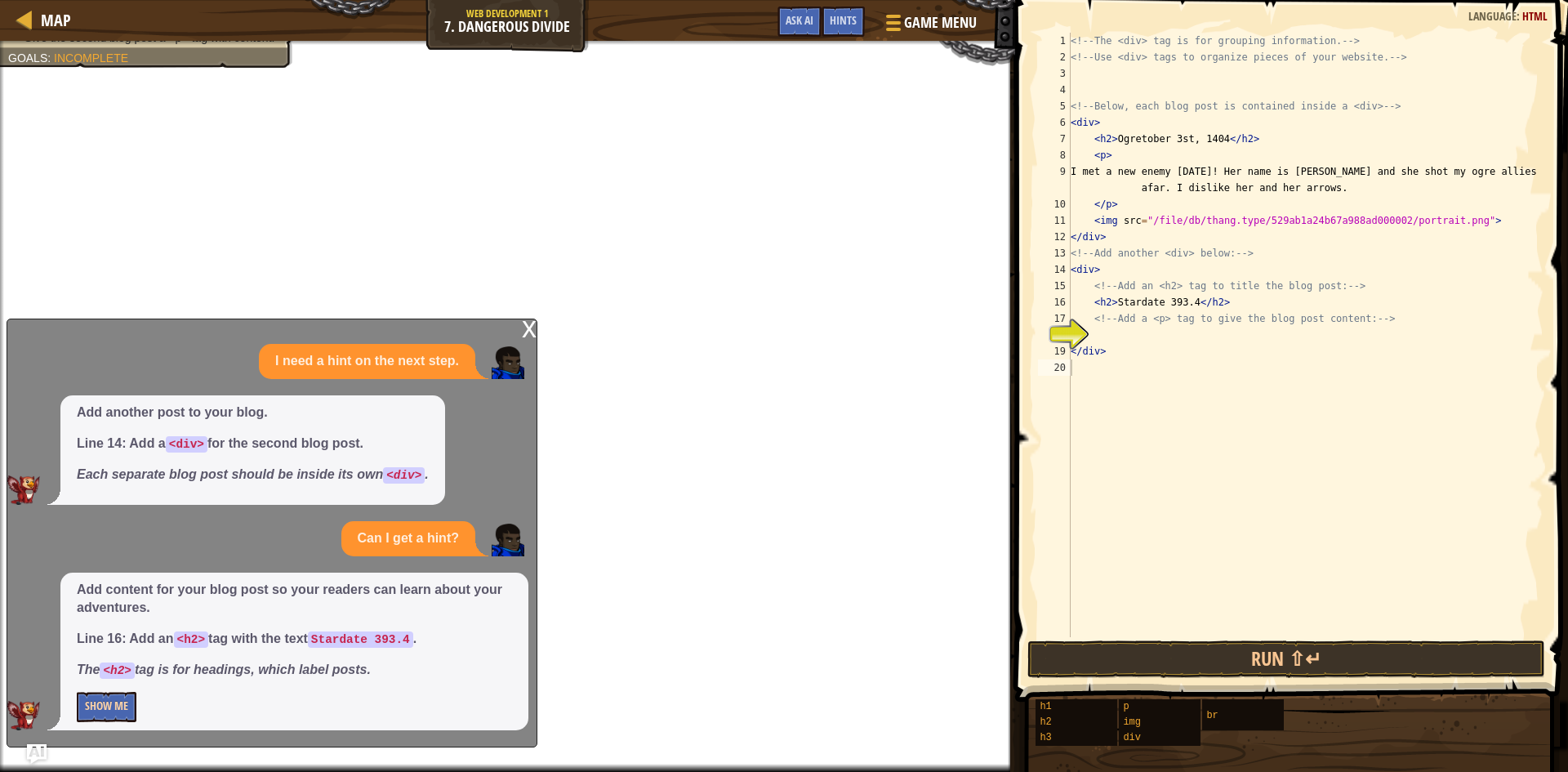
drag, startPoint x: 102, startPoint y: 689, endPoint x: 94, endPoint y: 695, distance: 10.0
click at [97, 694] on div "Add content for your blog post so your readers can learn about your adventures.…" at bounding box center [294, 651] width 468 height 158
click at [94, 695] on button "Show Me" at bounding box center [106, 706] width 59 height 30
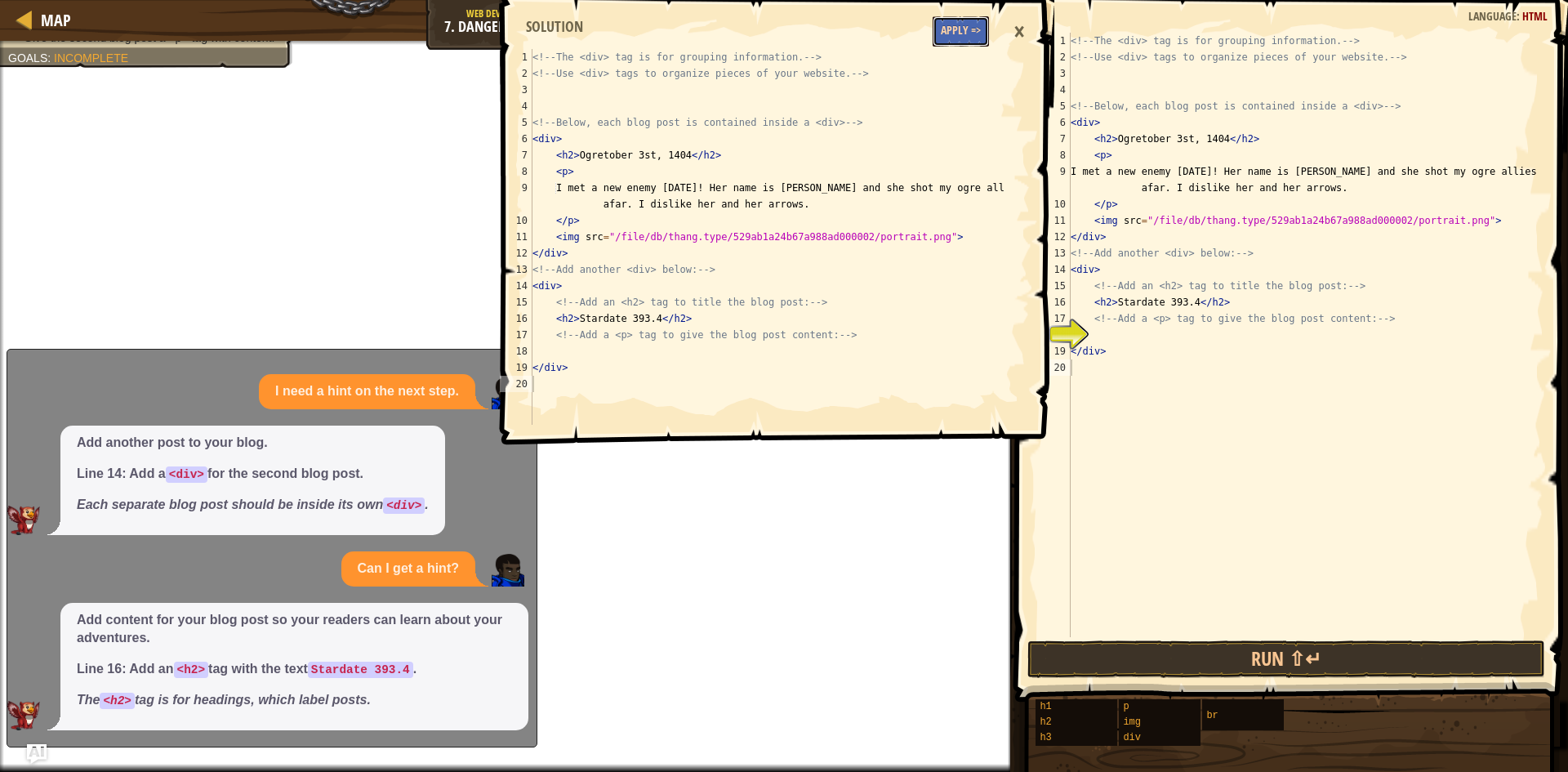
click at [976, 37] on button "Apply =>" at bounding box center [961, 31] width 57 height 30
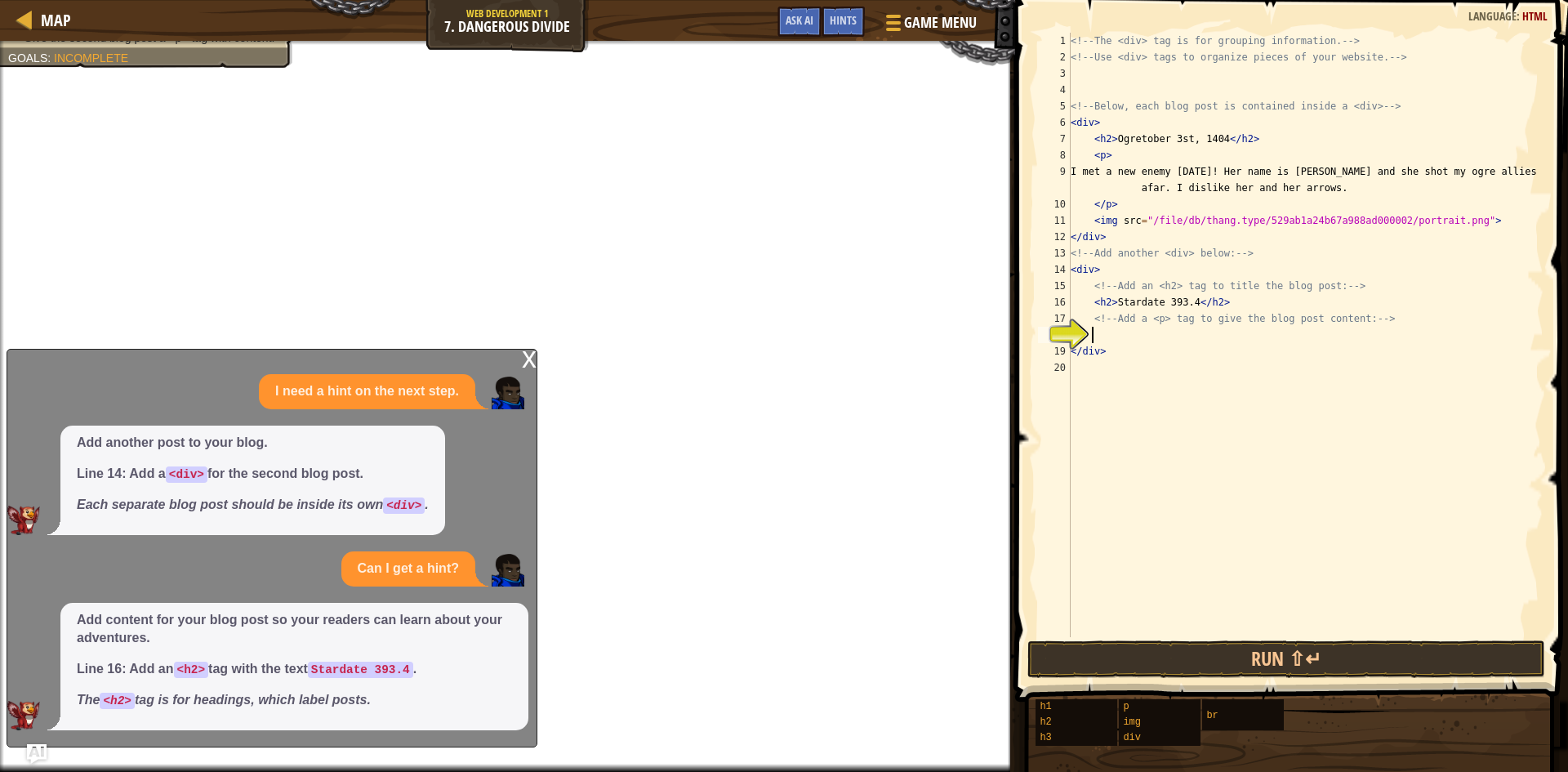
click at [1113, 341] on div "<!-- The <div> tag is for grouping information. --> <!-- Use <div> tags to orga…" at bounding box center [1305, 351] width 476 height 637
click at [1110, 357] on div "<!-- The <div> tag is for grouping information. --> <!-- Use <div> tags to orga…" at bounding box center [1305, 351] width 476 height 637
drag, startPoint x: 1111, startPoint y: 343, endPoint x: 1116, endPoint y: 371, distance: 28.4
click at [1111, 344] on div "<!-- The <div> tag is for grouping information. --> <!-- Use <div> tags to orga…" at bounding box center [1305, 351] width 476 height 637
click at [1251, 645] on button "Run ⇧↵" at bounding box center [1286, 659] width 518 height 37
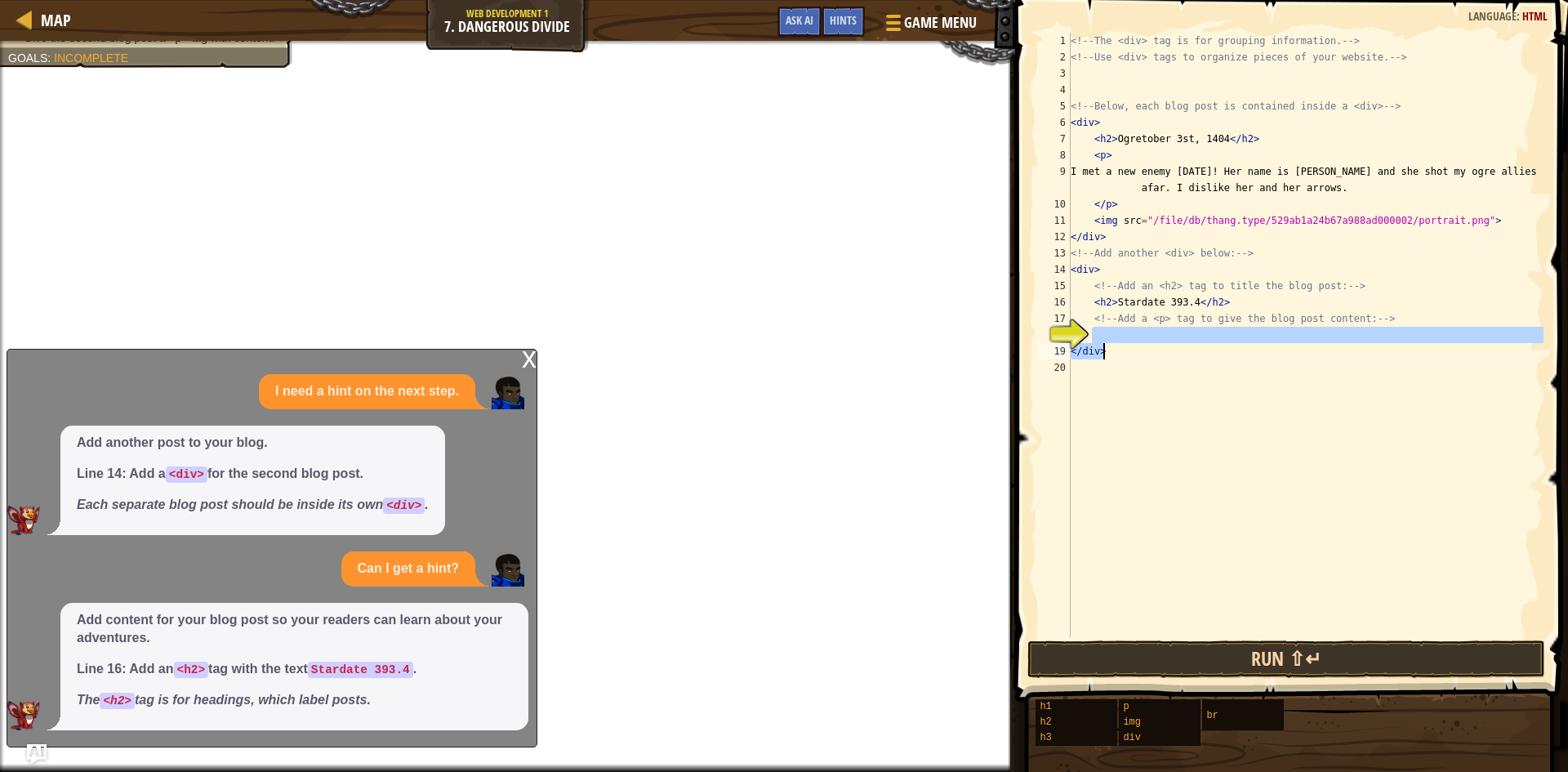
type textarea "</div>"
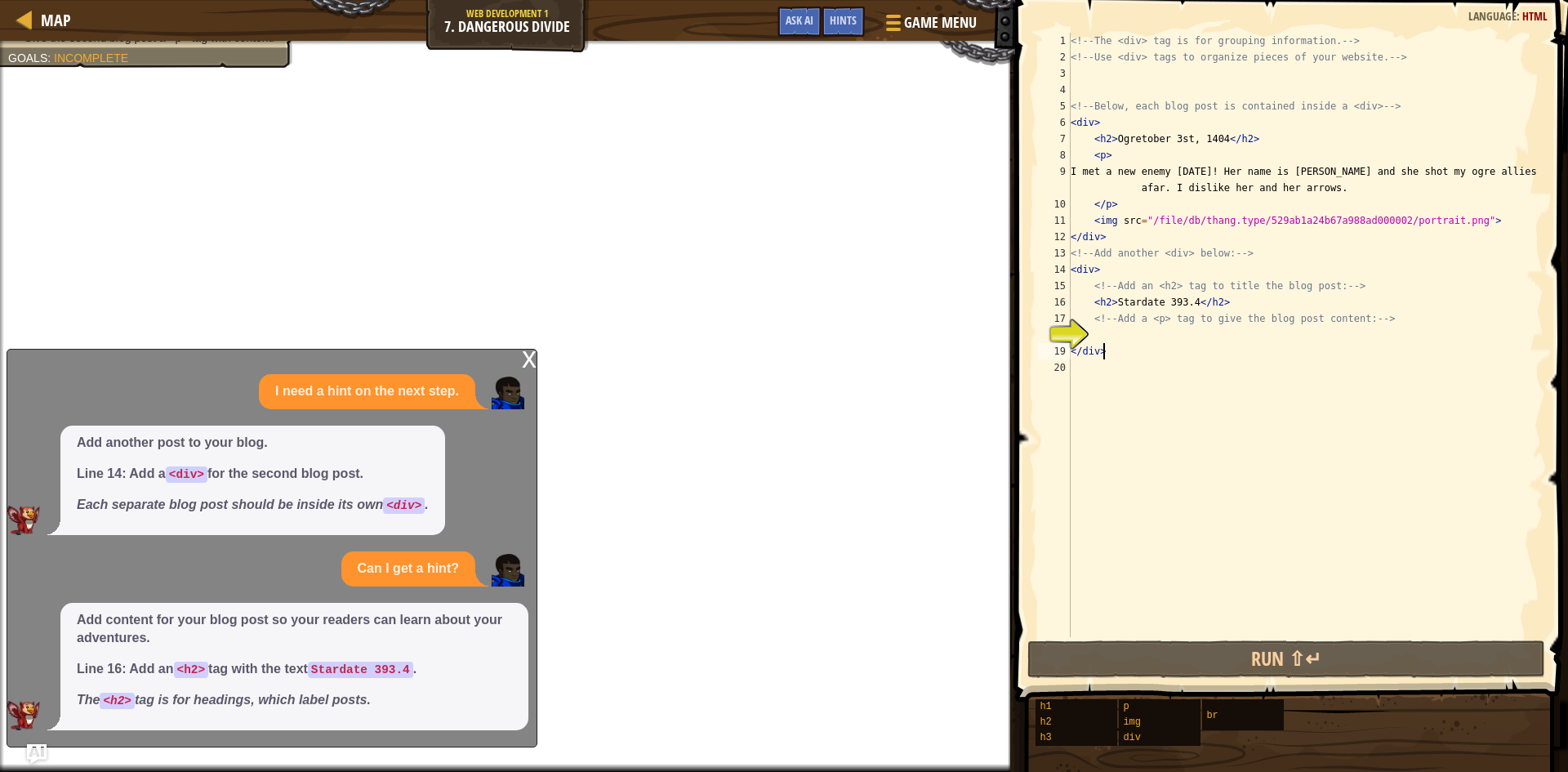
click at [1105, 333] on div "<!-- The <div> tag is for grouping information. --> <!-- Use <div> tags to orga…" at bounding box center [1305, 351] width 476 height 637
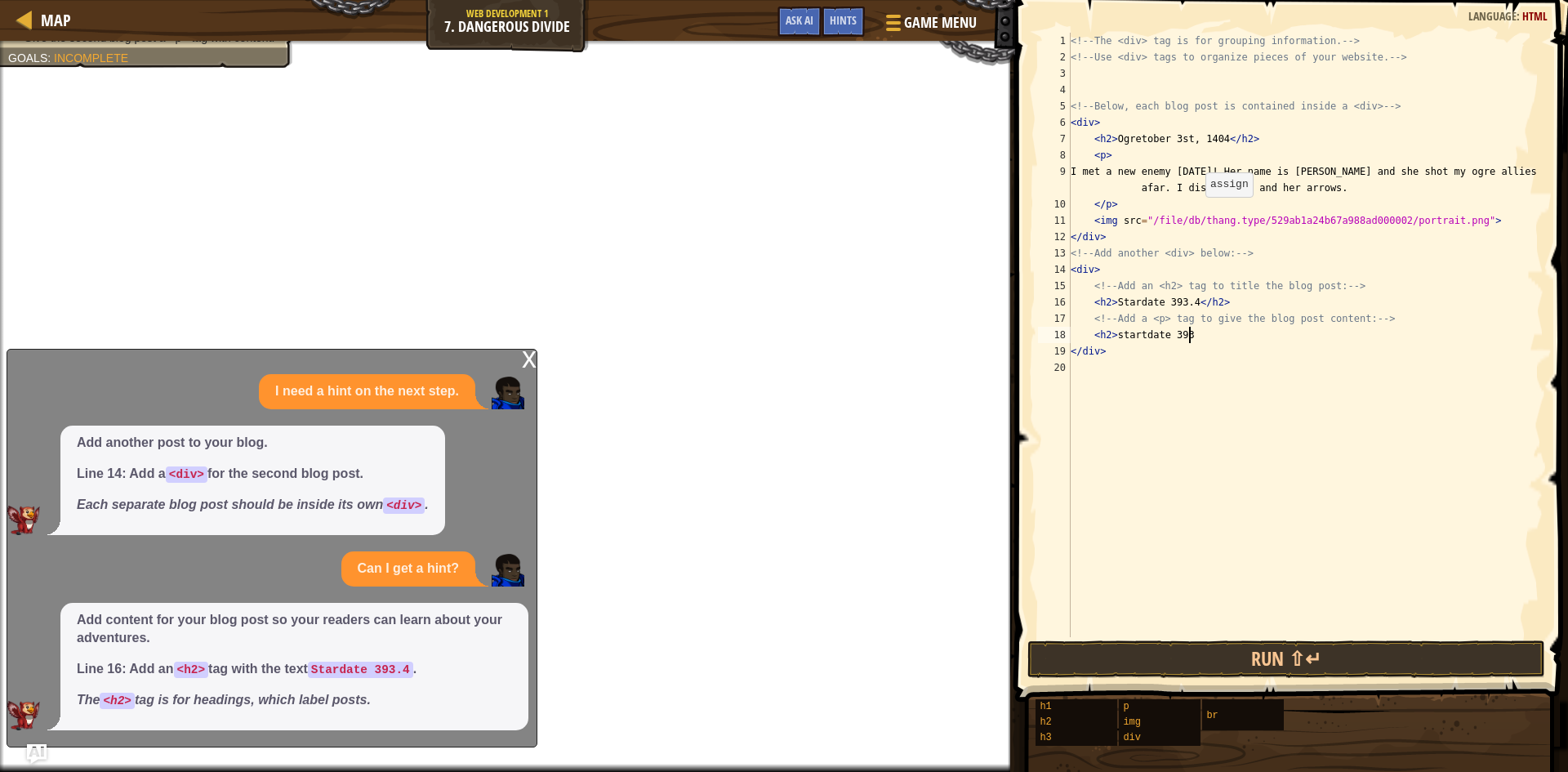
scroll to position [7, 9]
type textarea "<h2> startdate 393.4"
click at [1111, 368] on div "<!-- The <div> tag is for grouping information. --> <!-- Use <div> tags to orga…" at bounding box center [1305, 351] width 476 height 637
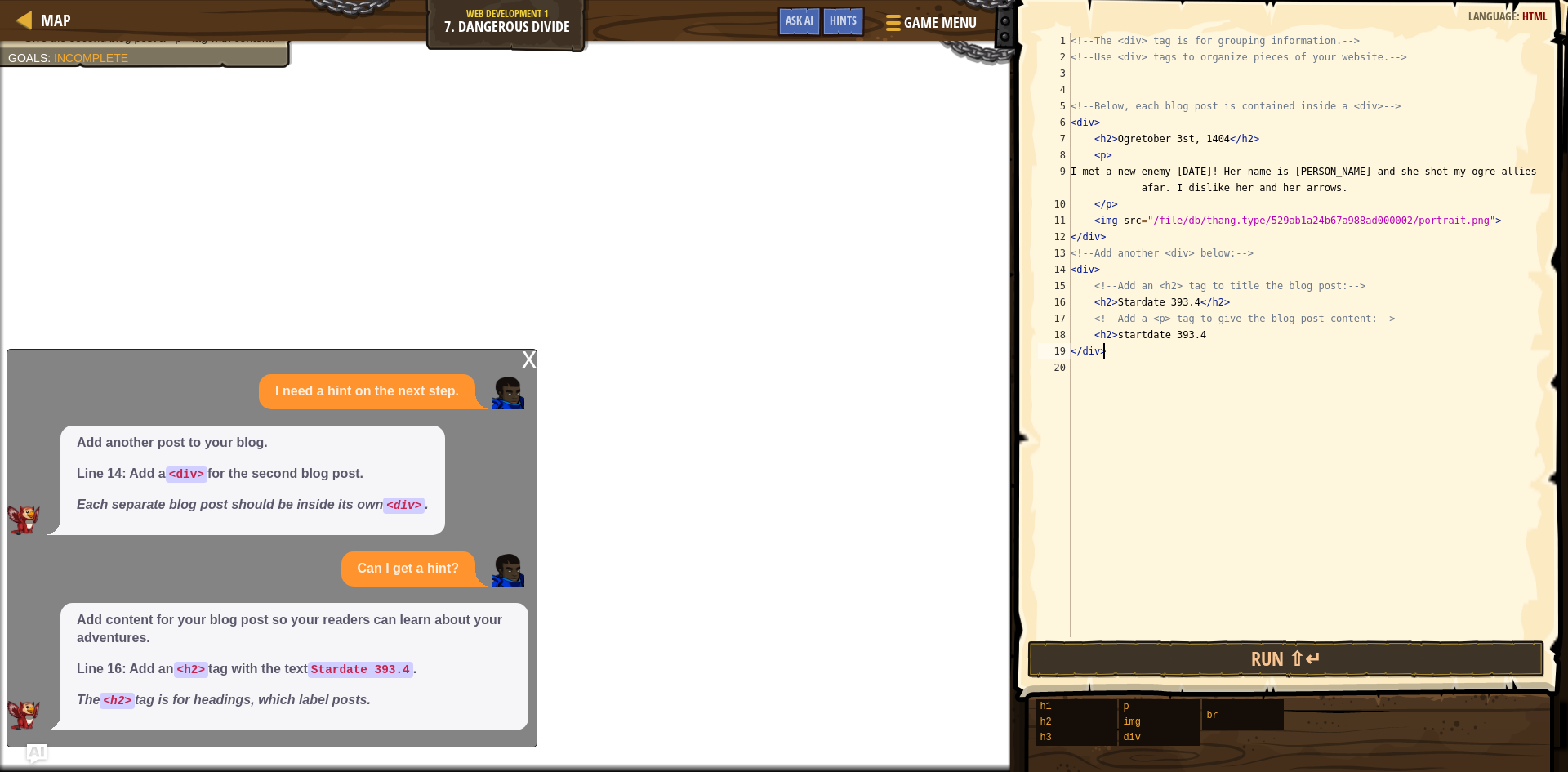
click at [1126, 354] on div "<!-- The <div> tag is for grouping information. --> <!-- Use <div> tags to orga…" at bounding box center [1305, 351] width 476 height 637
click at [1216, 338] on div "<!-- The <div> tag is for grouping information. --> <!-- Use <div> tags to orga…" at bounding box center [1305, 351] width 476 height 637
type textarea "<"
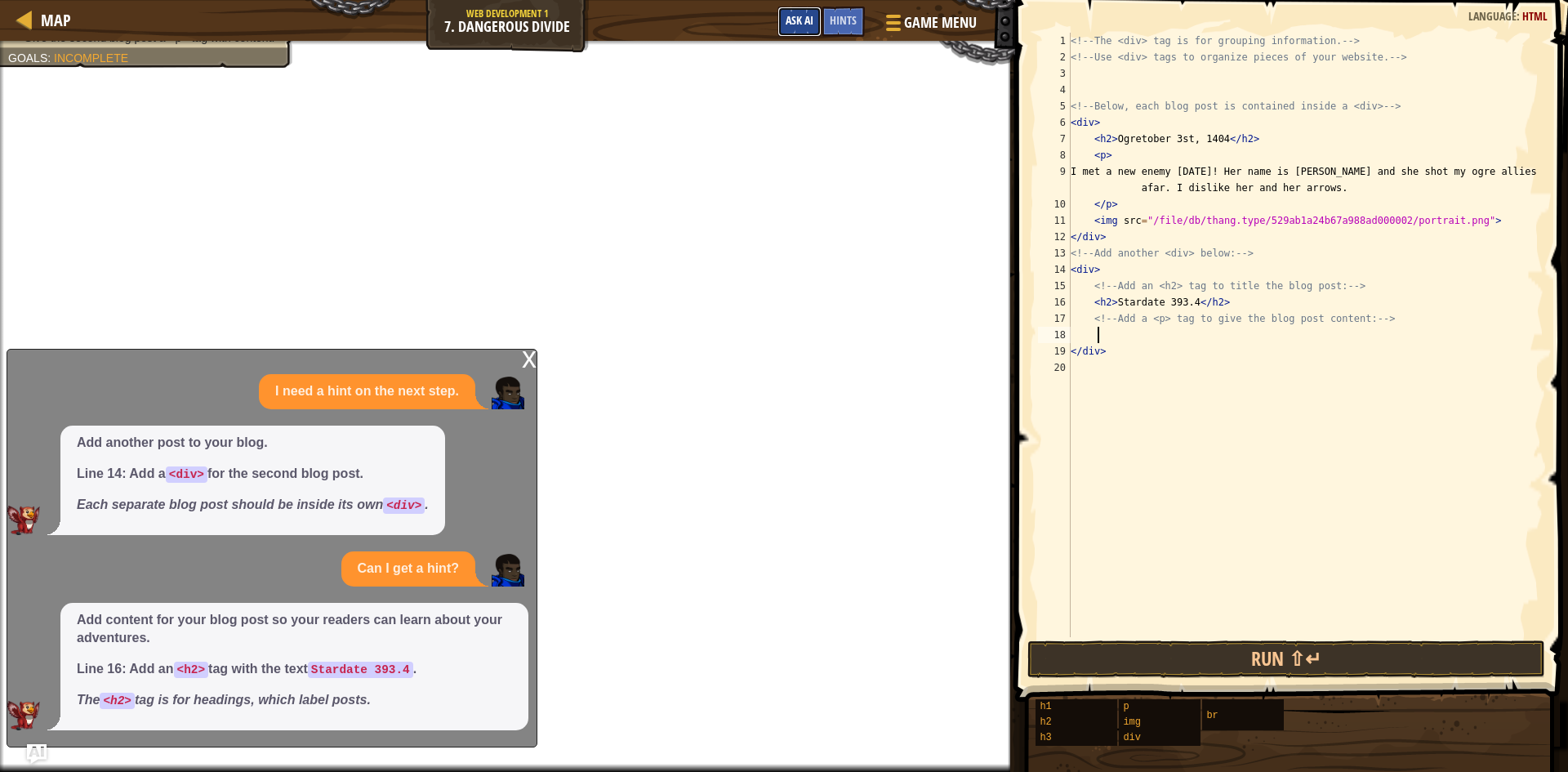
click at [795, 17] on span "Ask AI" at bounding box center [799, 19] width 27 height 16
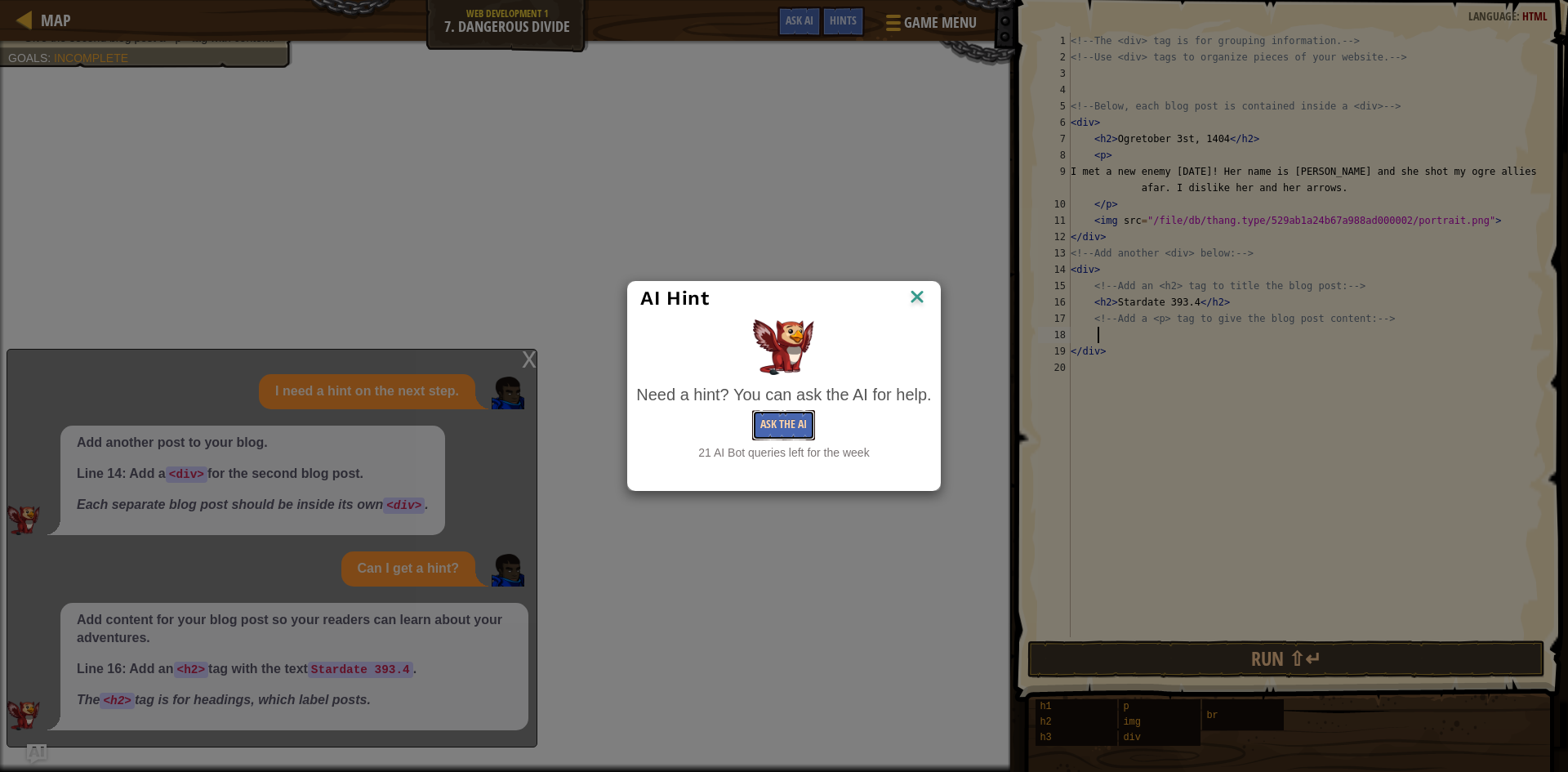
click at [794, 418] on button "Ask the AI" at bounding box center [784, 425] width 63 height 30
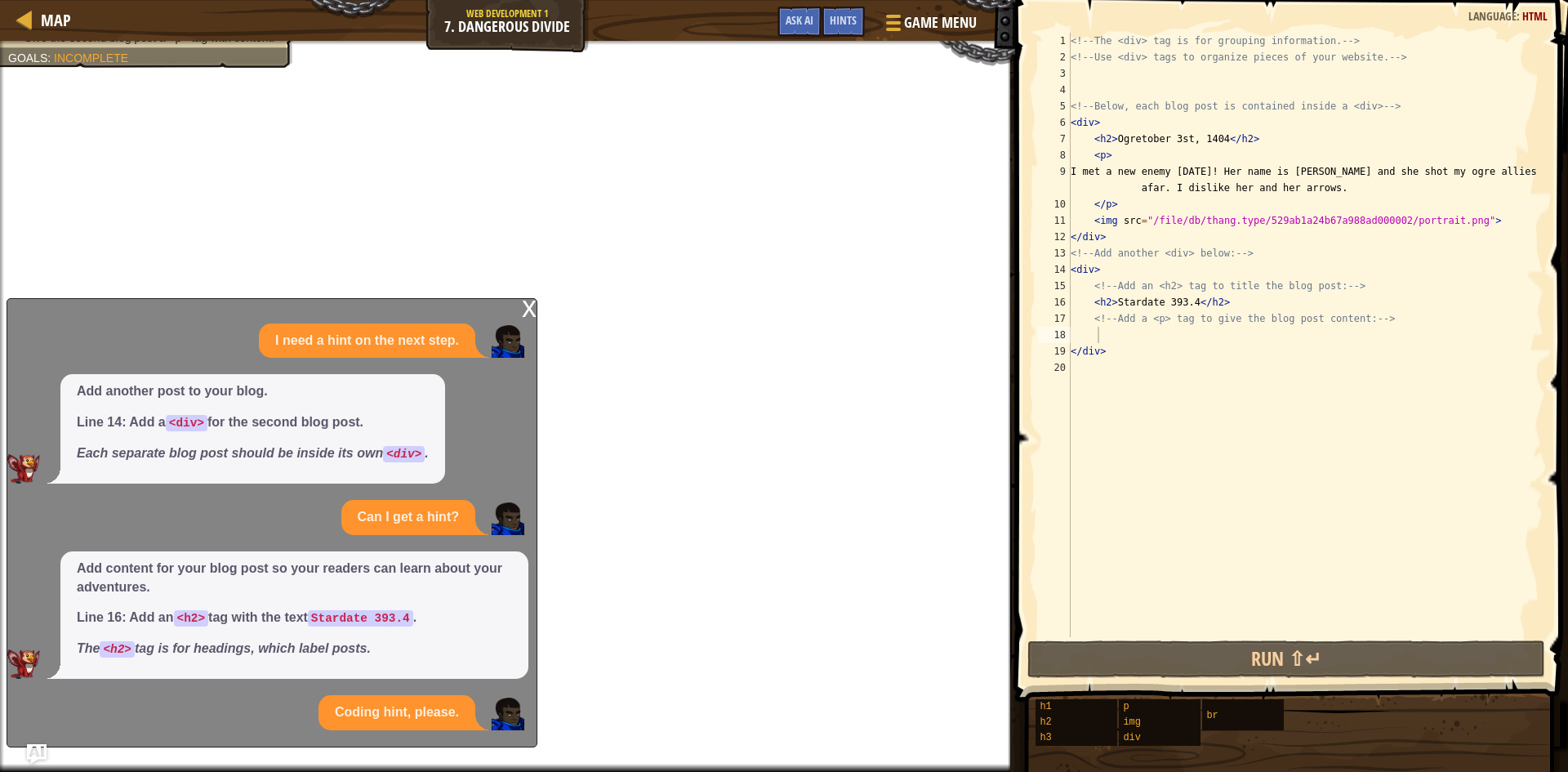
scroll to position [115, 0]
click at [1101, 270] on div "<!-- The <div> tag is for grouping information. --> <!-- Use <div> tags to orga…" at bounding box center [1305, 351] width 476 height 637
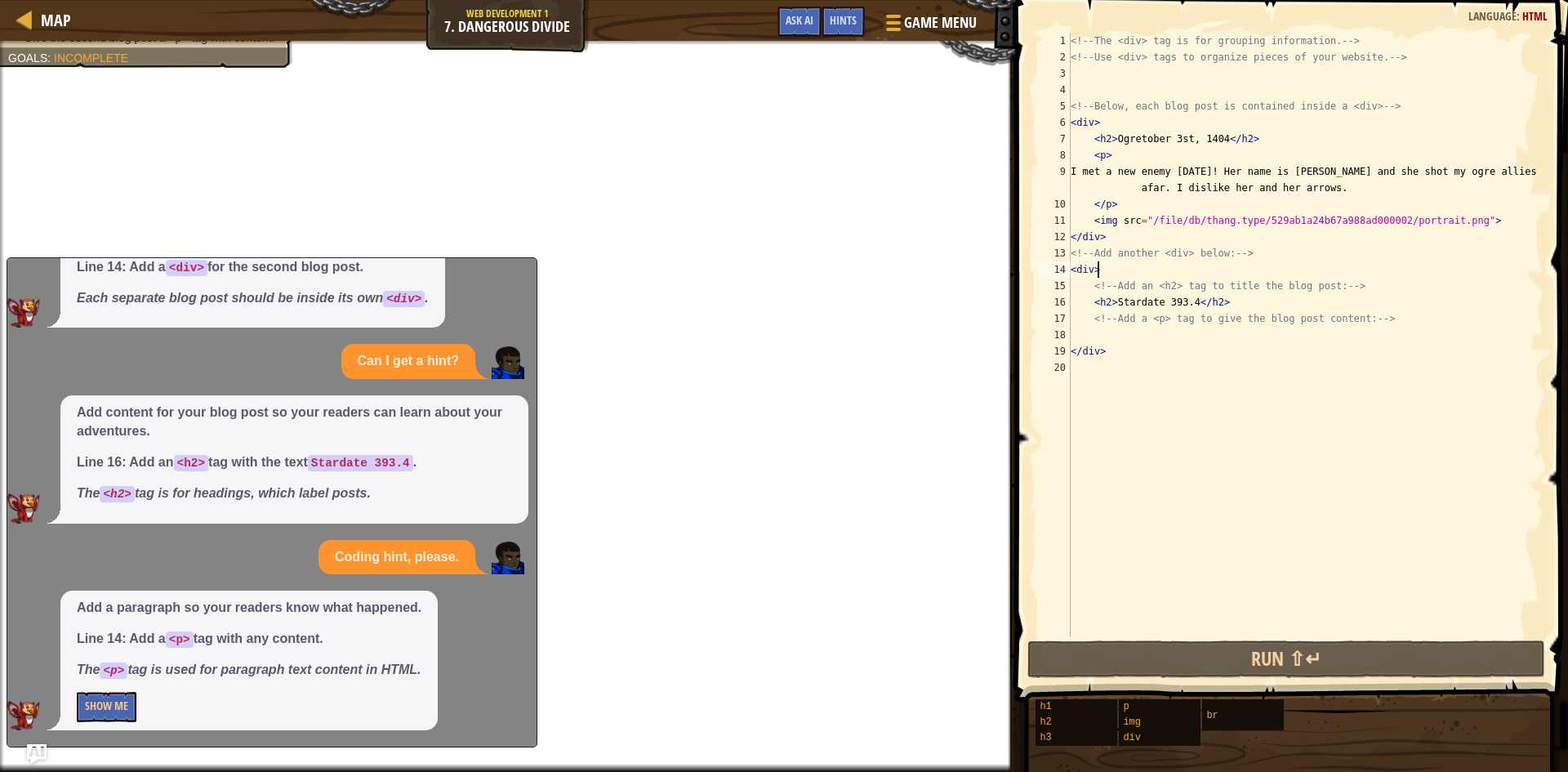
click at [122, 690] on div "Add a paragraph so your readers know what happened. Line 14: Add a <p> tag with…" at bounding box center [248, 660] width 377 height 140
click at [120, 709] on button "Show Me" at bounding box center [106, 706] width 59 height 30
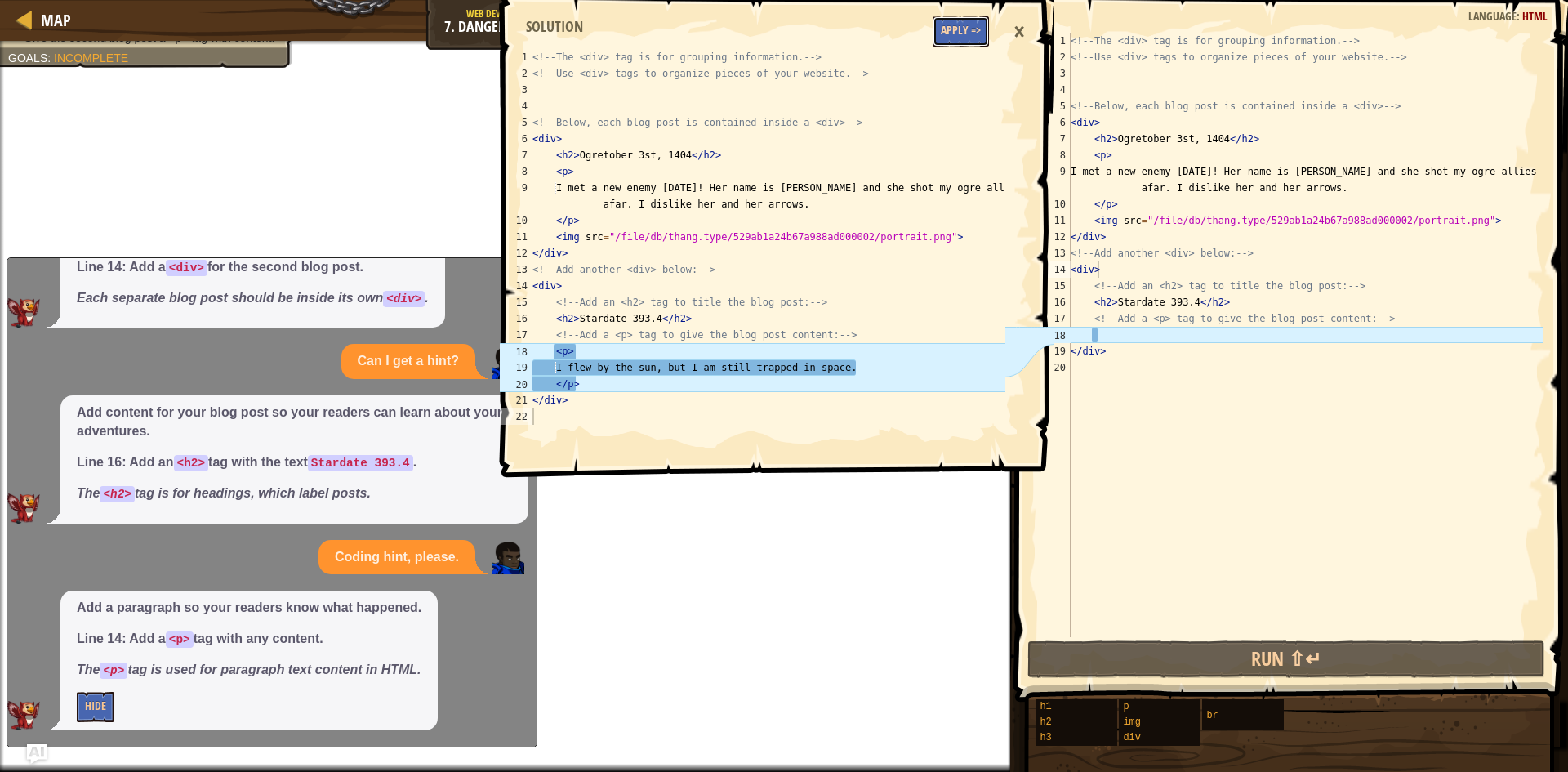
click at [957, 28] on button "Apply =>" at bounding box center [961, 31] width 57 height 30
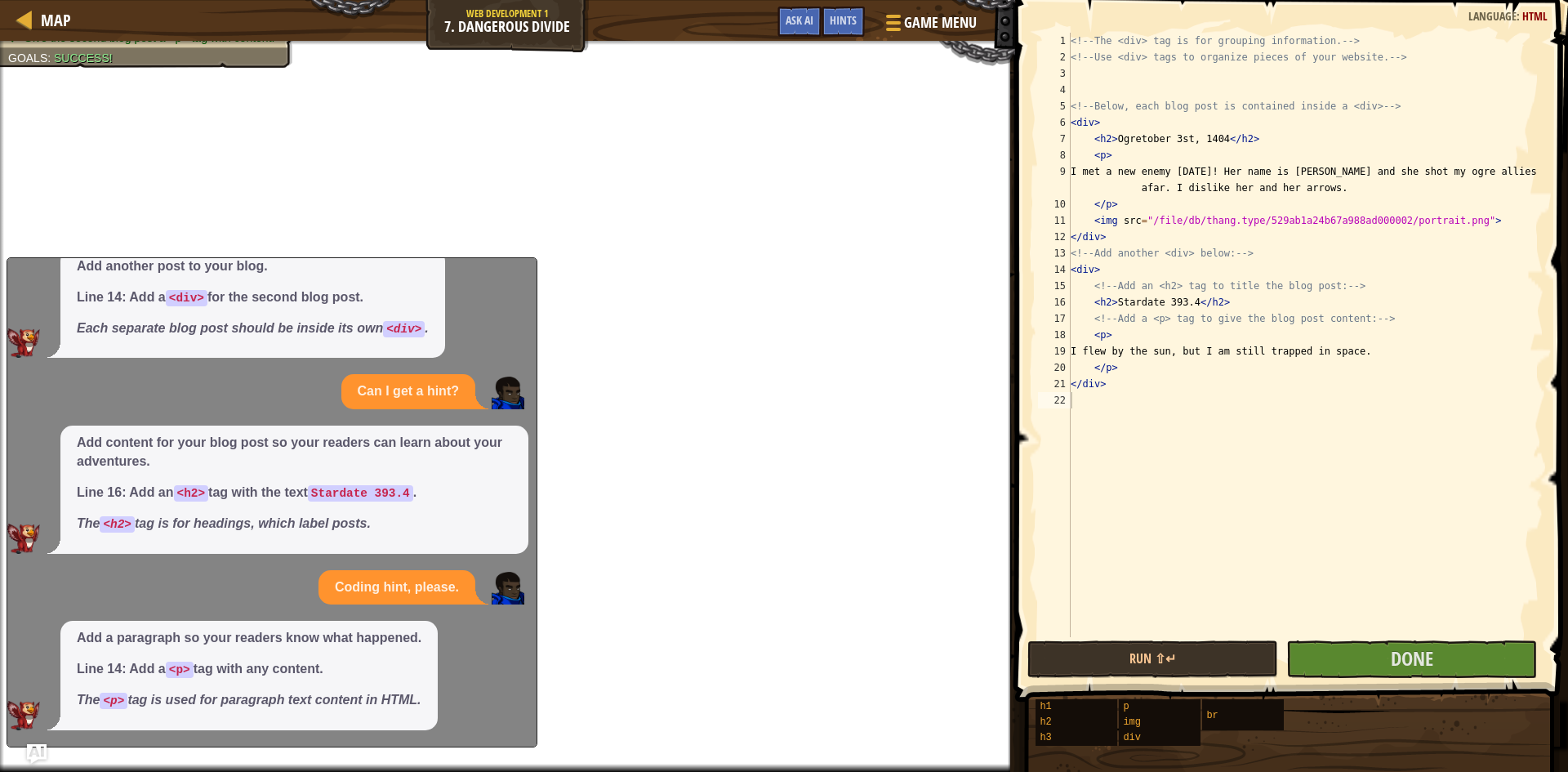
click at [1123, 365] on div "<!-- The <div> tag is for grouping information. --> <!-- Use <div> tags to orga…" at bounding box center [1305, 351] width 476 height 637
type textarea "</p>kffhvhvhvhvhjvh"
drag, startPoint x: 1362, startPoint y: 696, endPoint x: 1365, endPoint y: 678, distance: 18.2
click at [1365, 678] on div "Hints Image Gallery </p>kffhvhvhvhvhjvh 1 2 3 4 5 6 7 8 9 10 11 12 13 14 15 16 …" at bounding box center [1289, 382] width 558 height 764
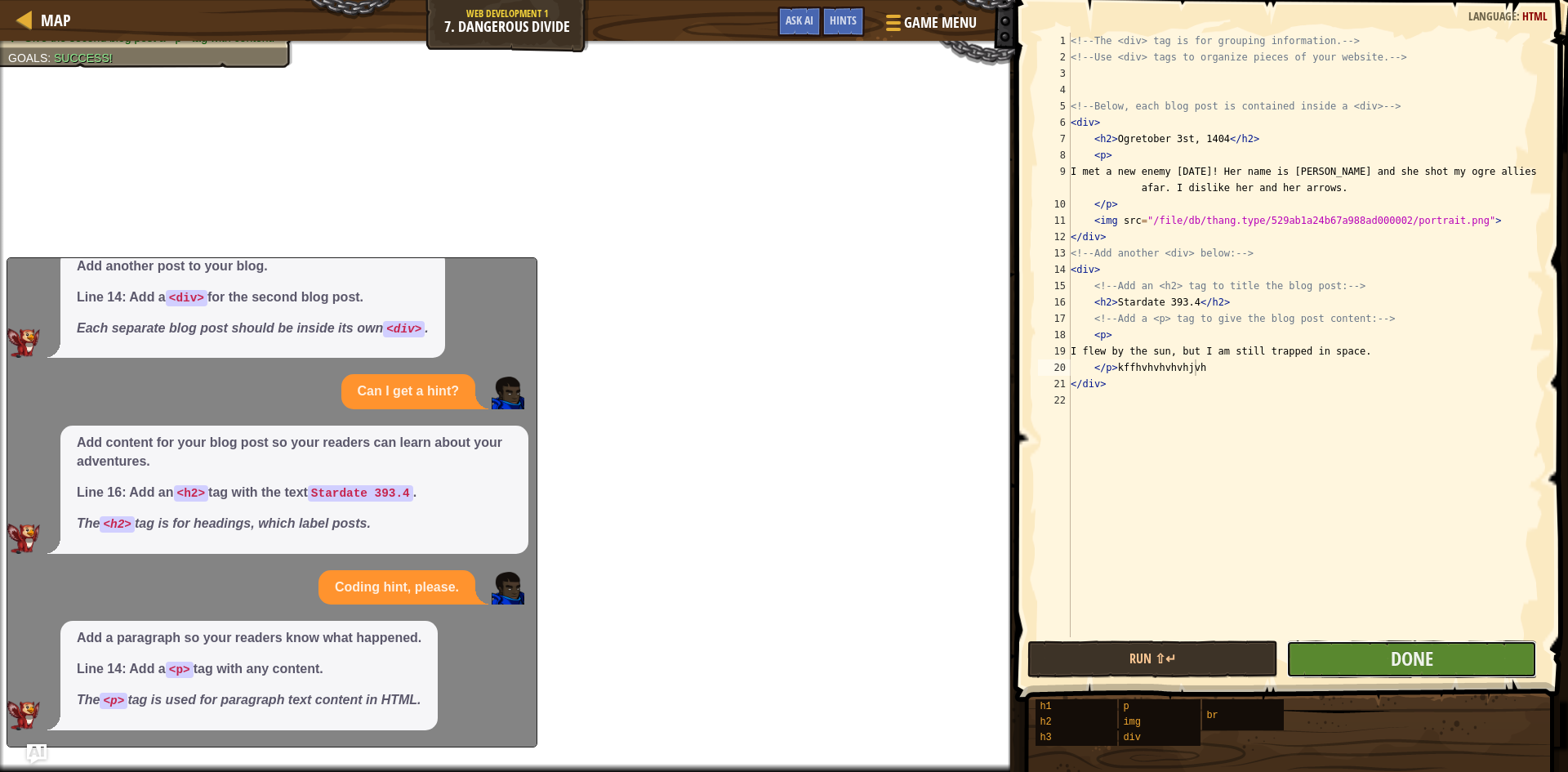
click at [1365, 676] on button "Done" at bounding box center [1411, 659] width 251 height 37
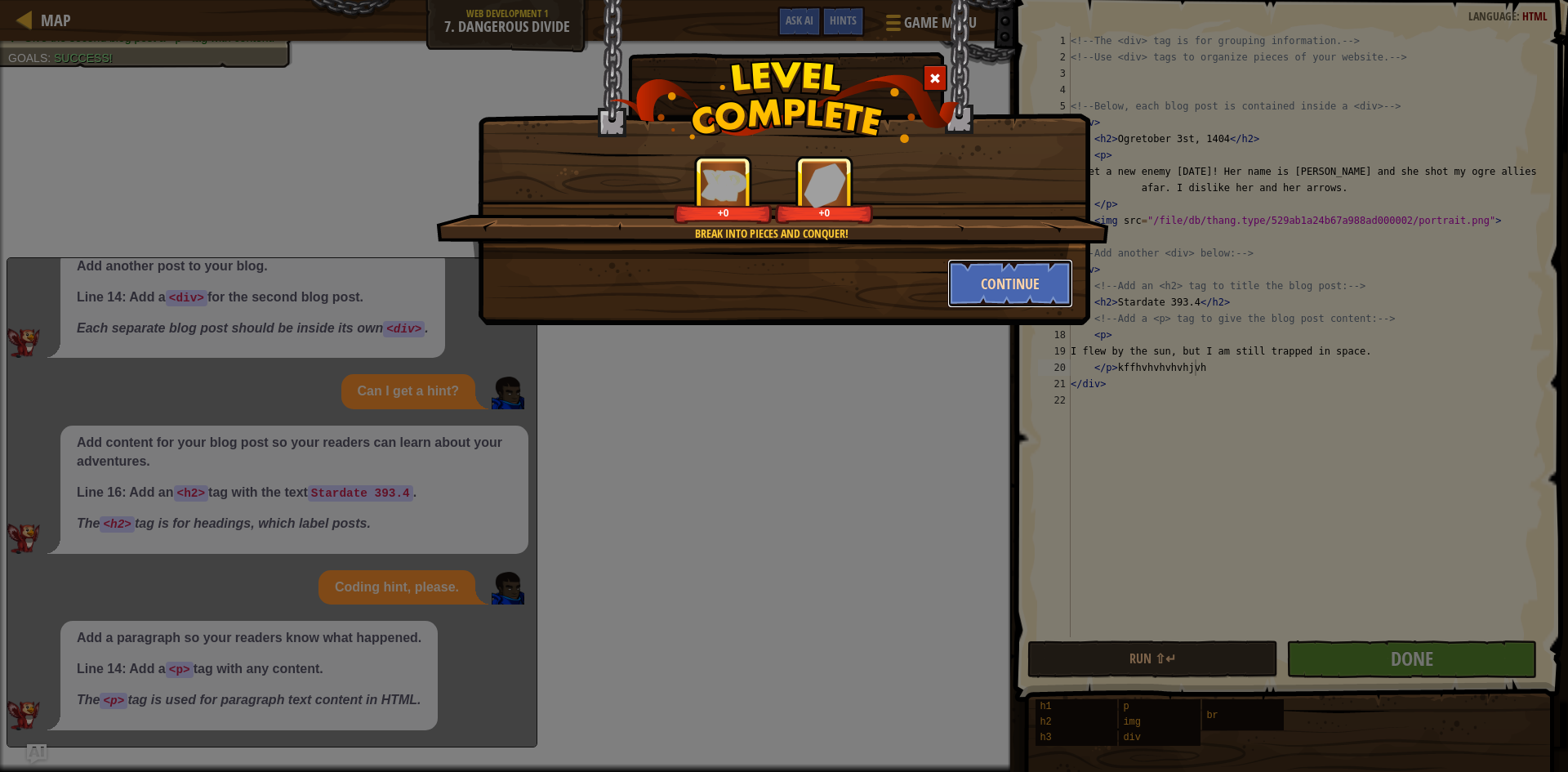
click at [1003, 270] on button "Continue" at bounding box center [1010, 283] width 127 height 49
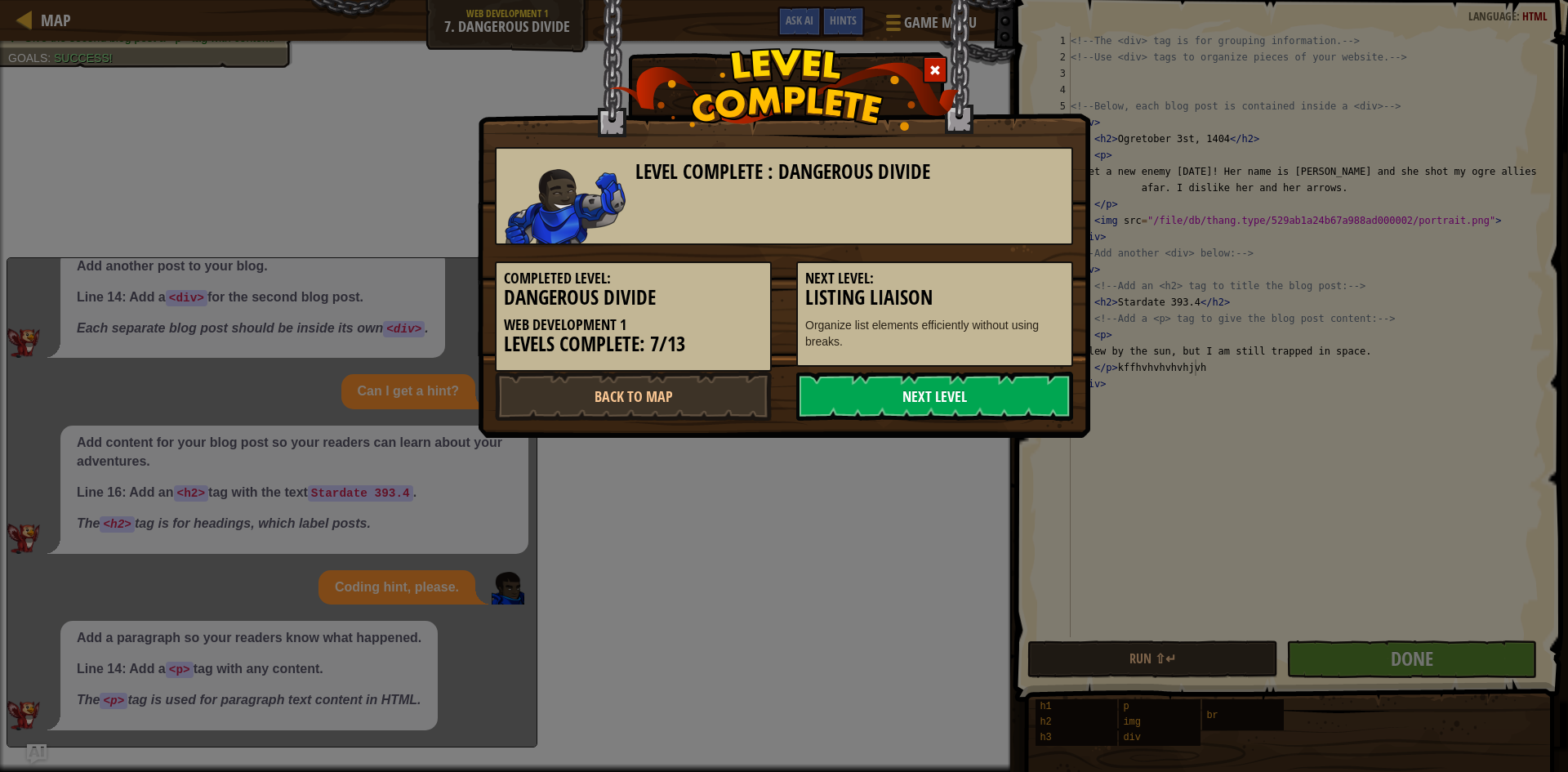
click at [1018, 386] on link "Next Level" at bounding box center [934, 397] width 277 height 49
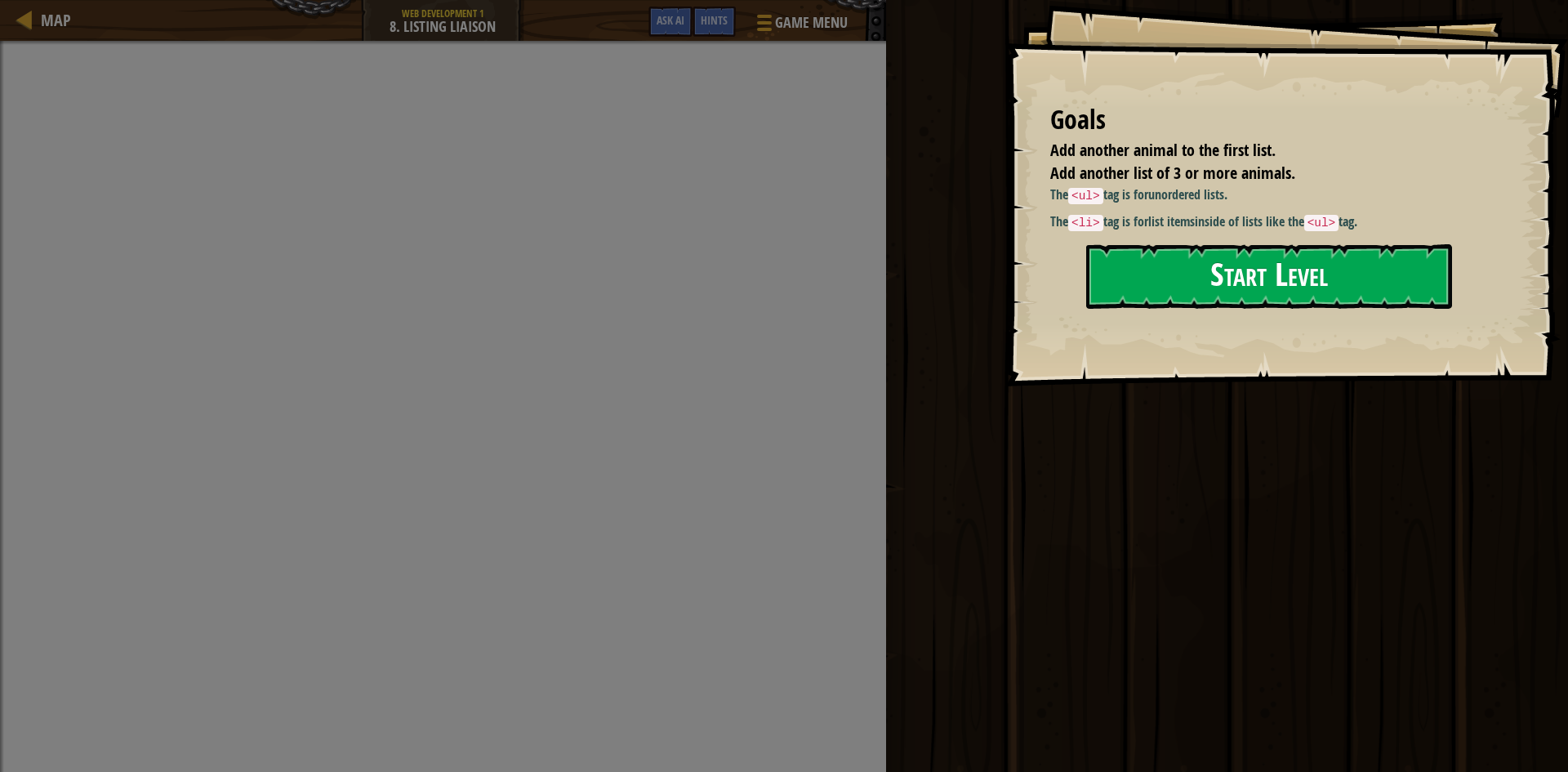
drag, startPoint x: 1298, startPoint y: 212, endPoint x: 1349, endPoint y: 278, distance: 83.4
click at [1296, 216] on p "The <li> tag is for list items inside of lists like the <ul> tag." at bounding box center [1269, 221] width 439 height 19
click at [1359, 290] on button "Start Level" at bounding box center [1268, 276] width 366 height 65
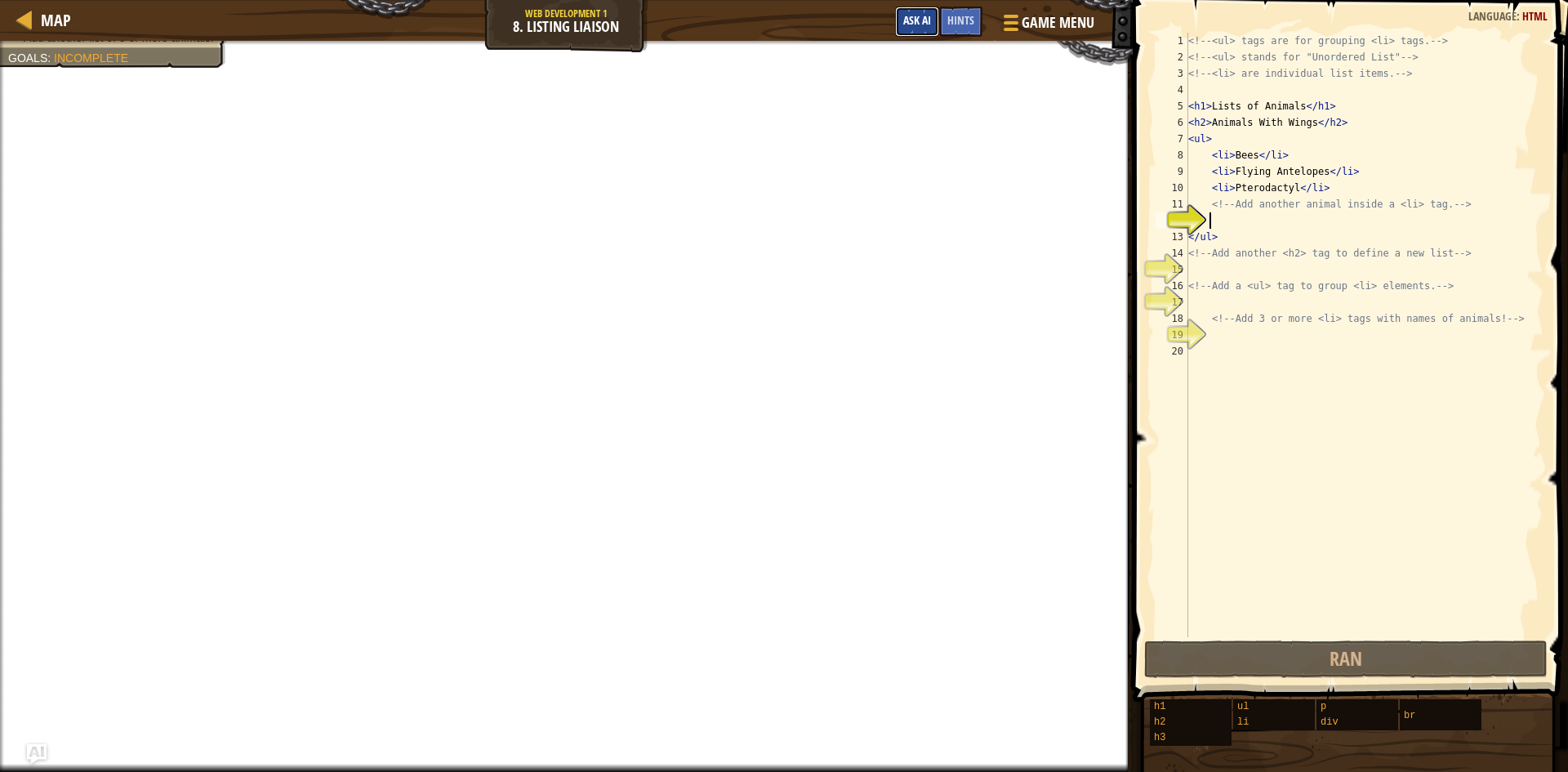
click at [934, 12] on button "Ask AI" at bounding box center [917, 21] width 44 height 30
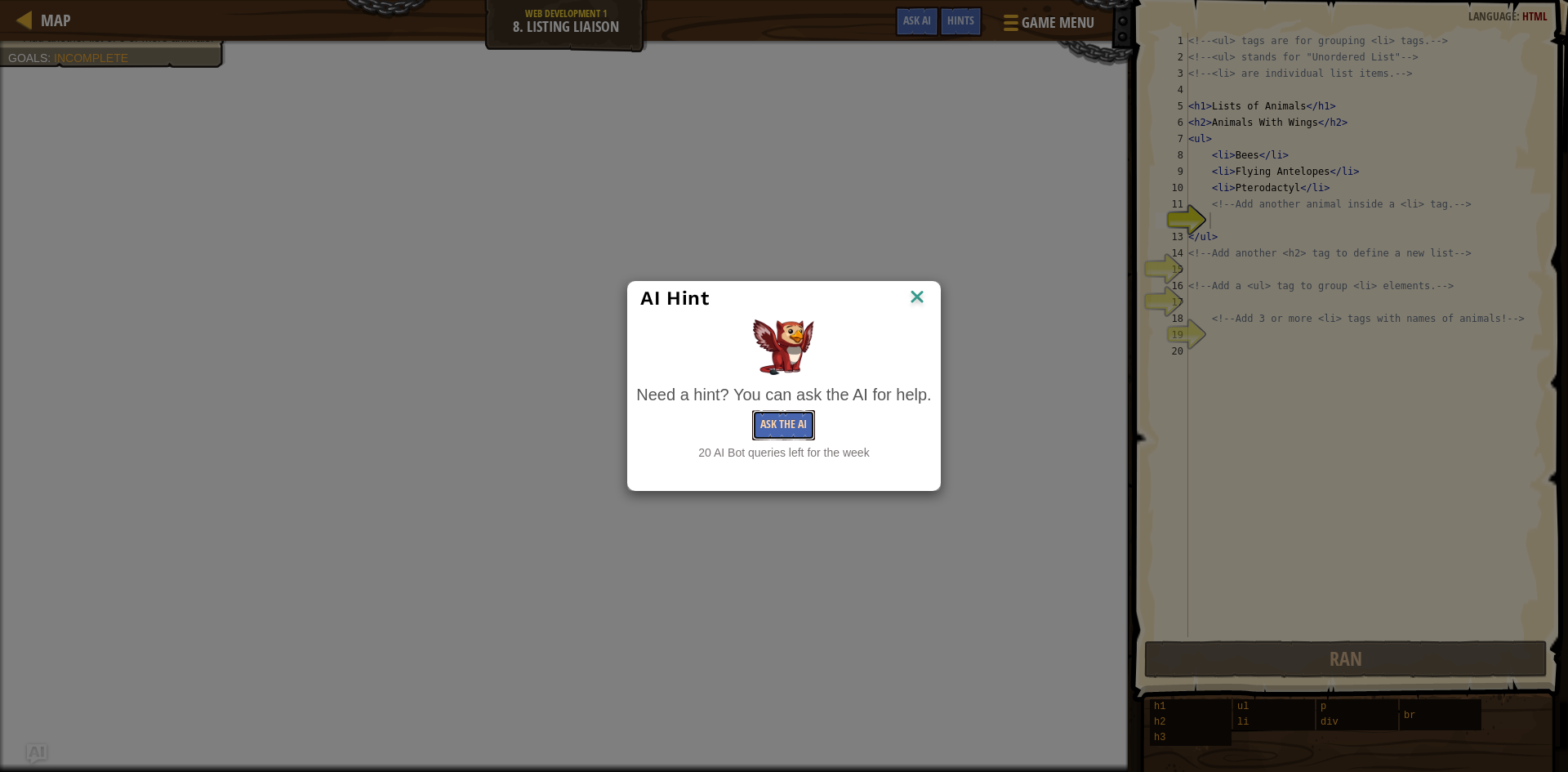
click at [794, 415] on button "Ask the AI" at bounding box center [784, 425] width 63 height 30
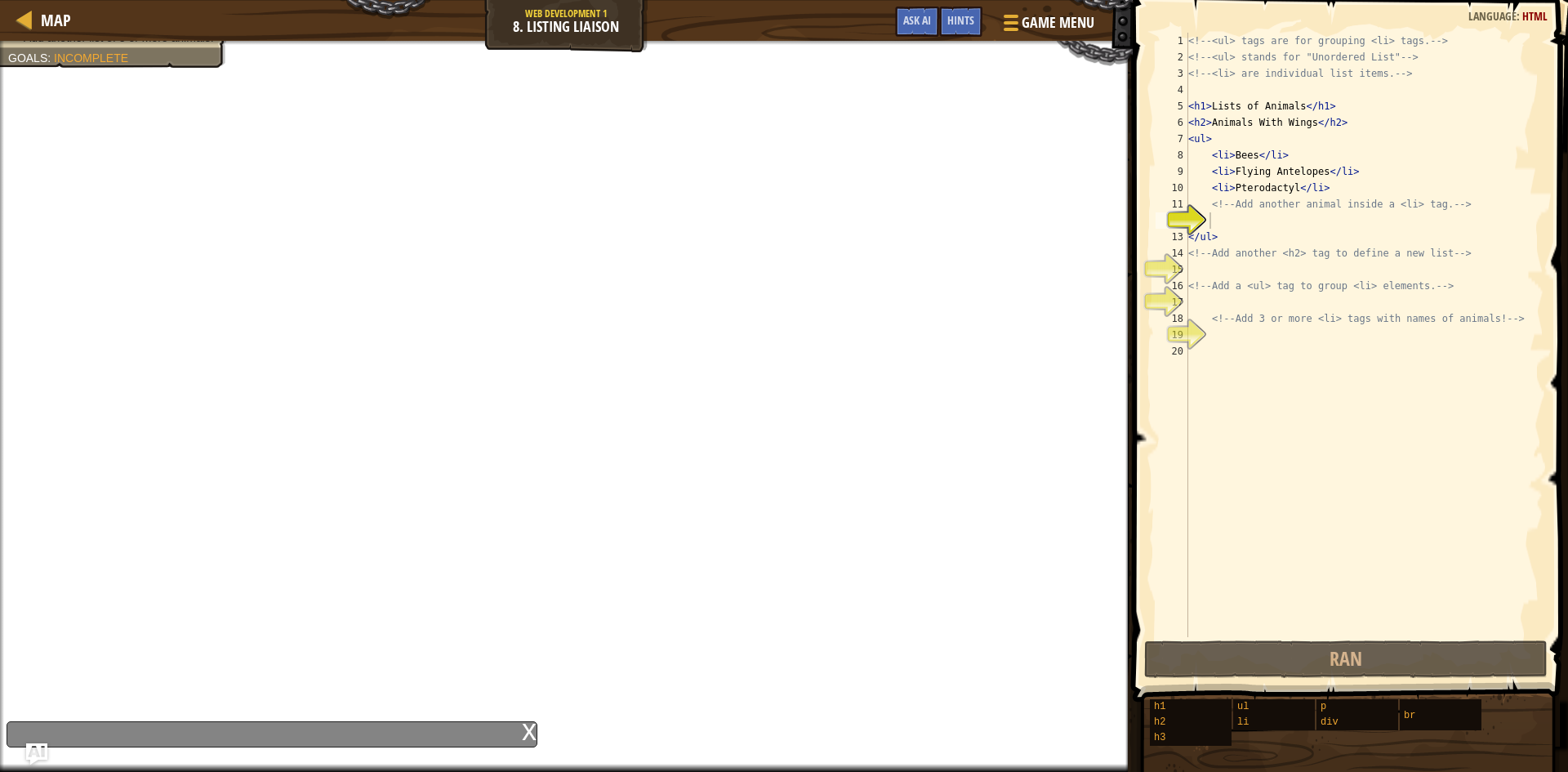
click at [46, 748] on img "Ask AI" at bounding box center [37, 754] width 21 height 21
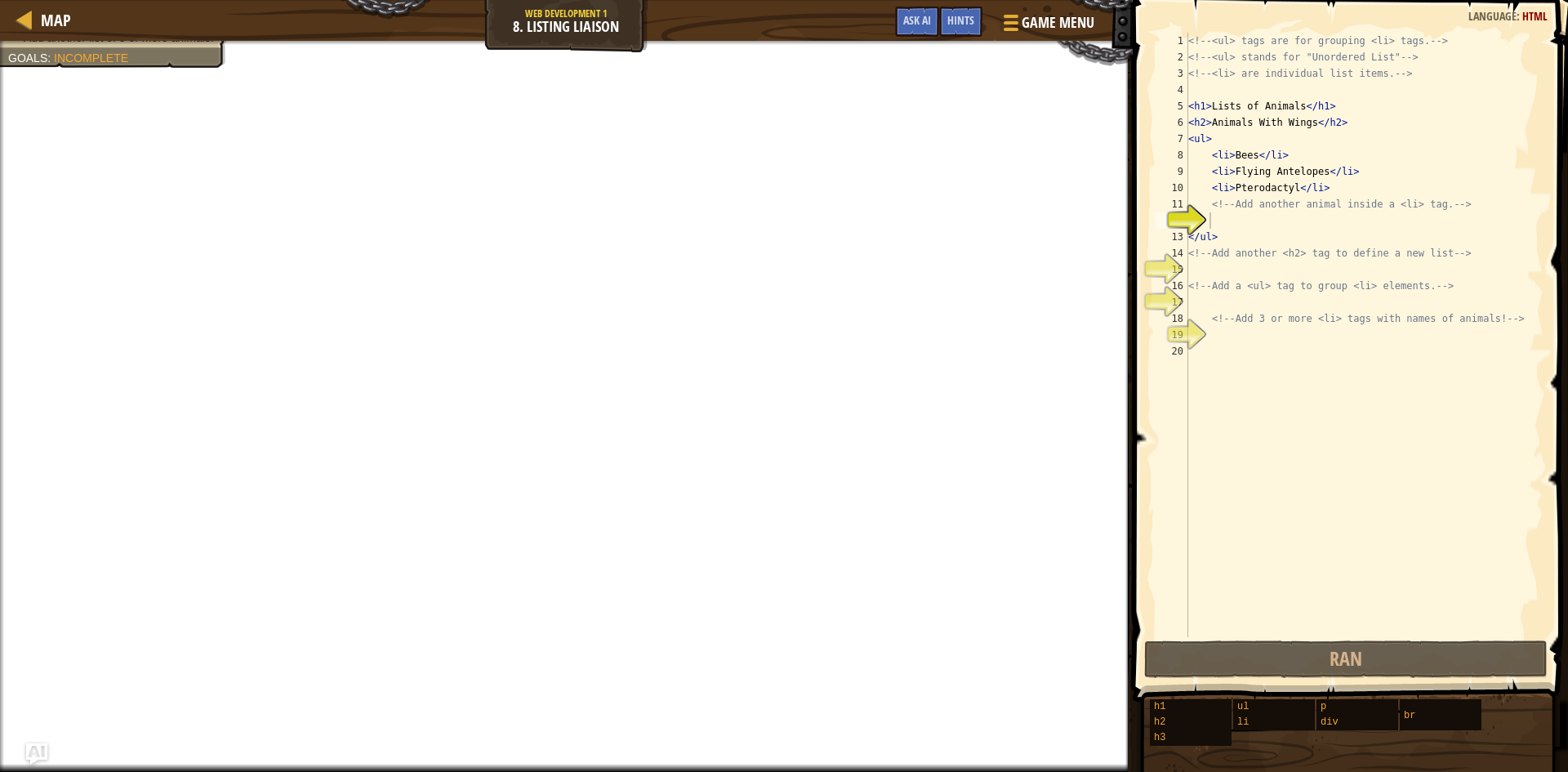
click at [47, 746] on img "Ask AI" at bounding box center [37, 754] width 21 height 21
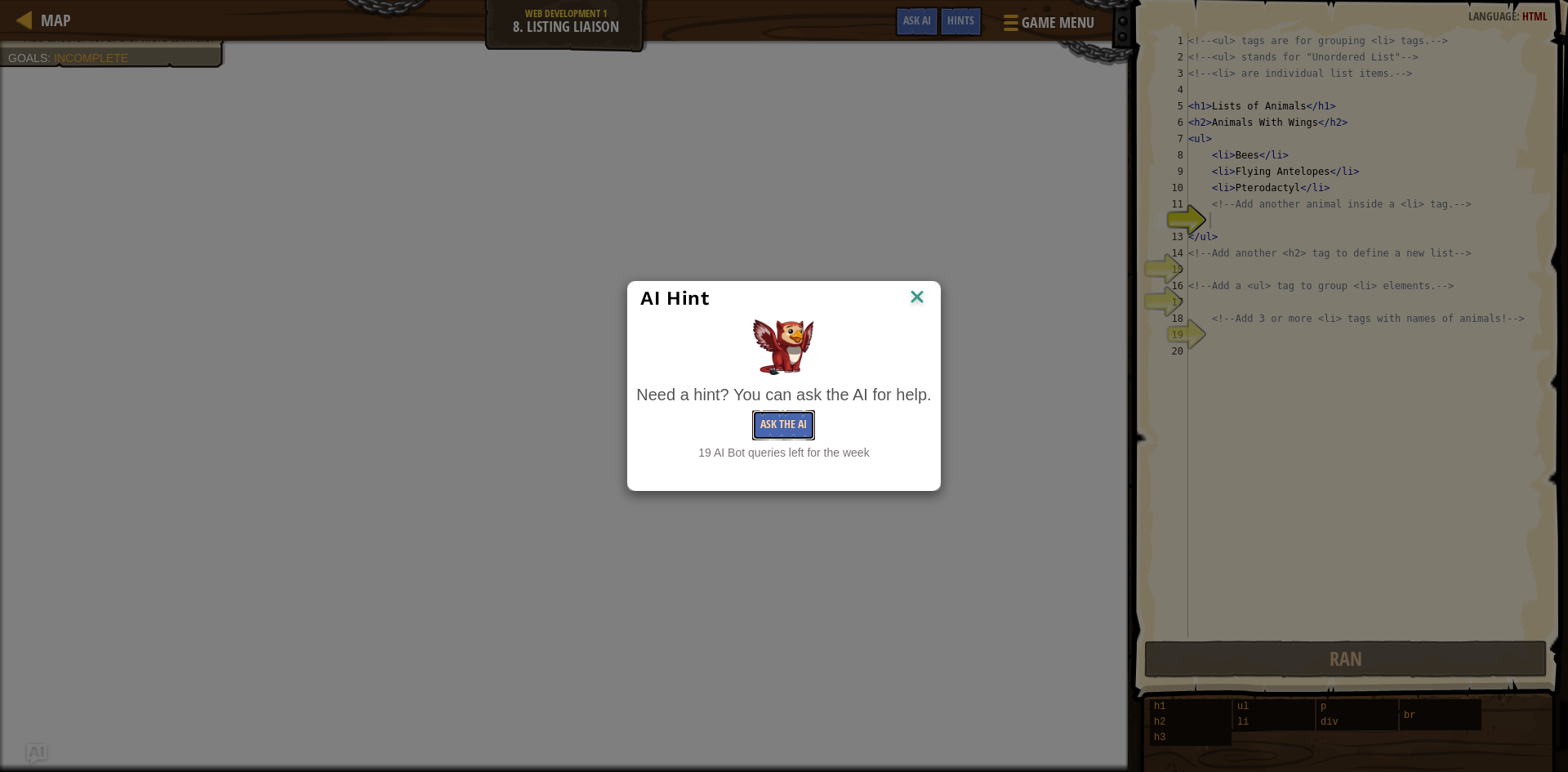
click at [769, 417] on button "Ask the AI" at bounding box center [784, 425] width 63 height 30
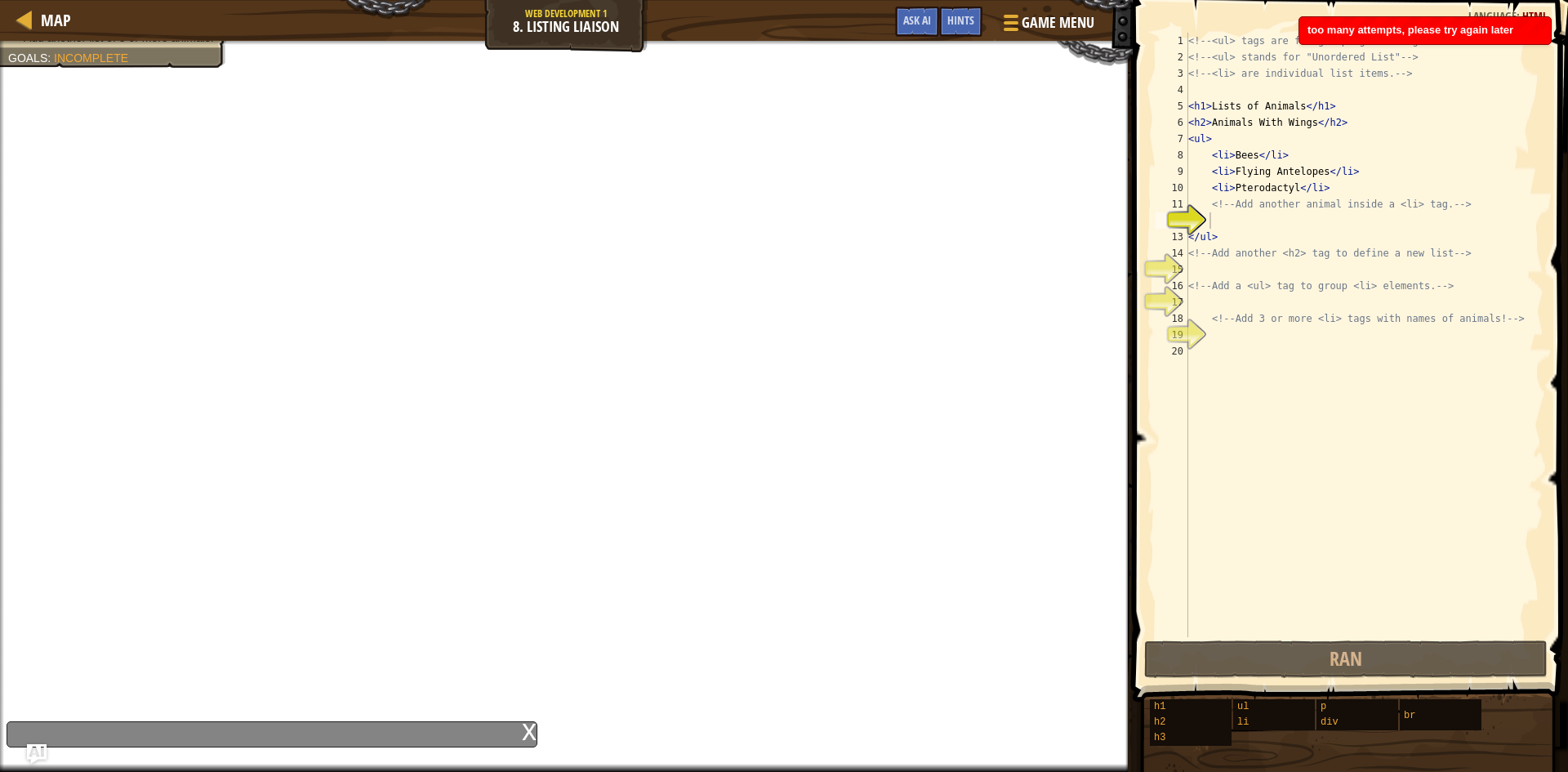
click at [1496, 30] on span "too many attempts, please try again later" at bounding box center [1410, 29] width 205 height 12
type textarea "<li>Pterodactyl</li>"
click at [1331, 184] on div "<!-- <ul> tags are for grouping <li> tags. --> <!-- <ul> stands for "Unordered …" at bounding box center [1363, 351] width 359 height 637
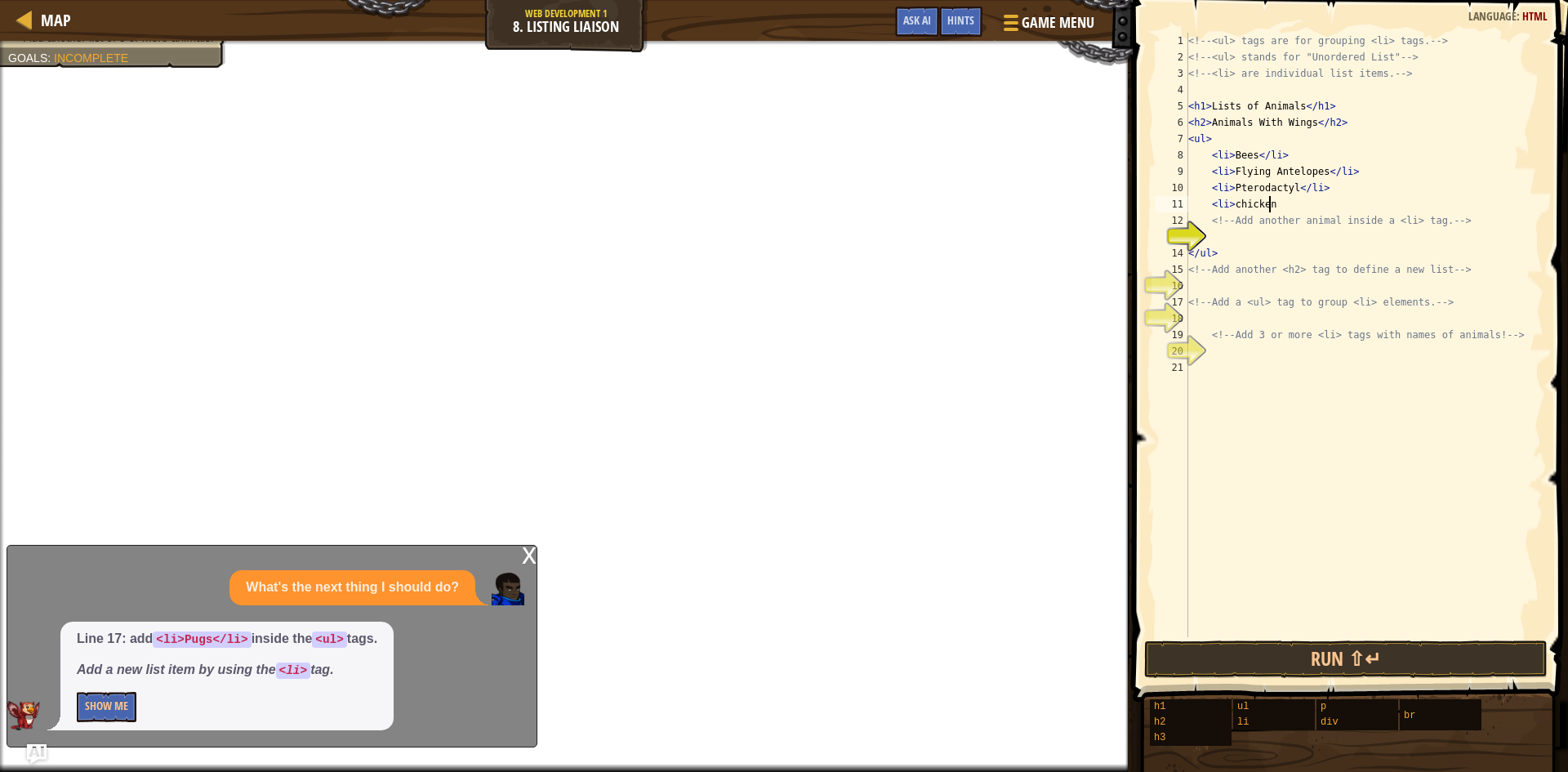
scroll to position [7, 5]
type textarea "<li>chicken</li>"
click at [1255, 235] on div "<!-- <ul> tags are for grouping <li> tags. --> <!-- <ul> stands for "Unordered …" at bounding box center [1363, 351] width 359 height 637
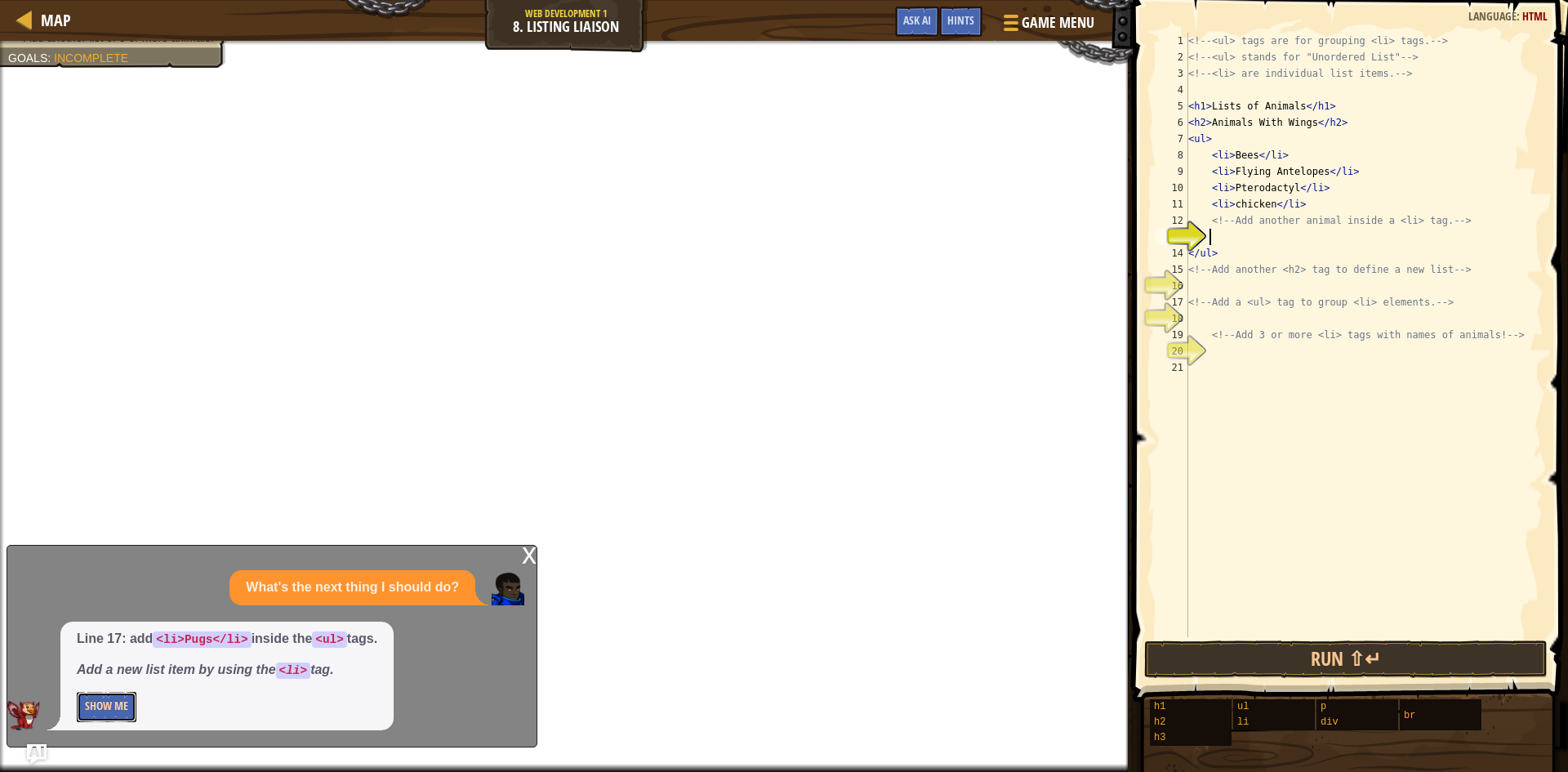
click at [104, 706] on button "Show Me" at bounding box center [106, 706] width 59 height 30
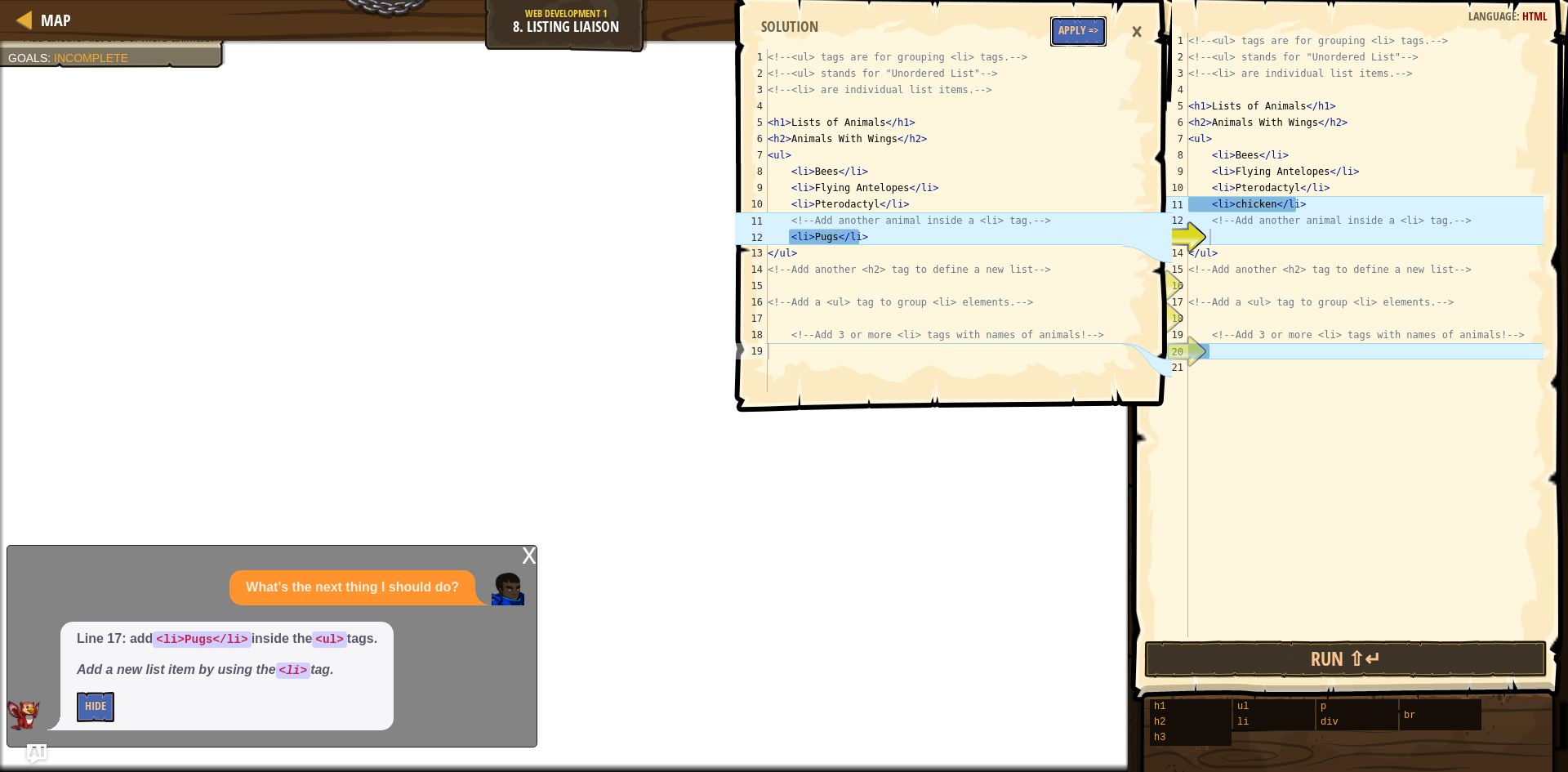
click at [1087, 36] on button "Apply =>" at bounding box center [1079, 31] width 57 height 30
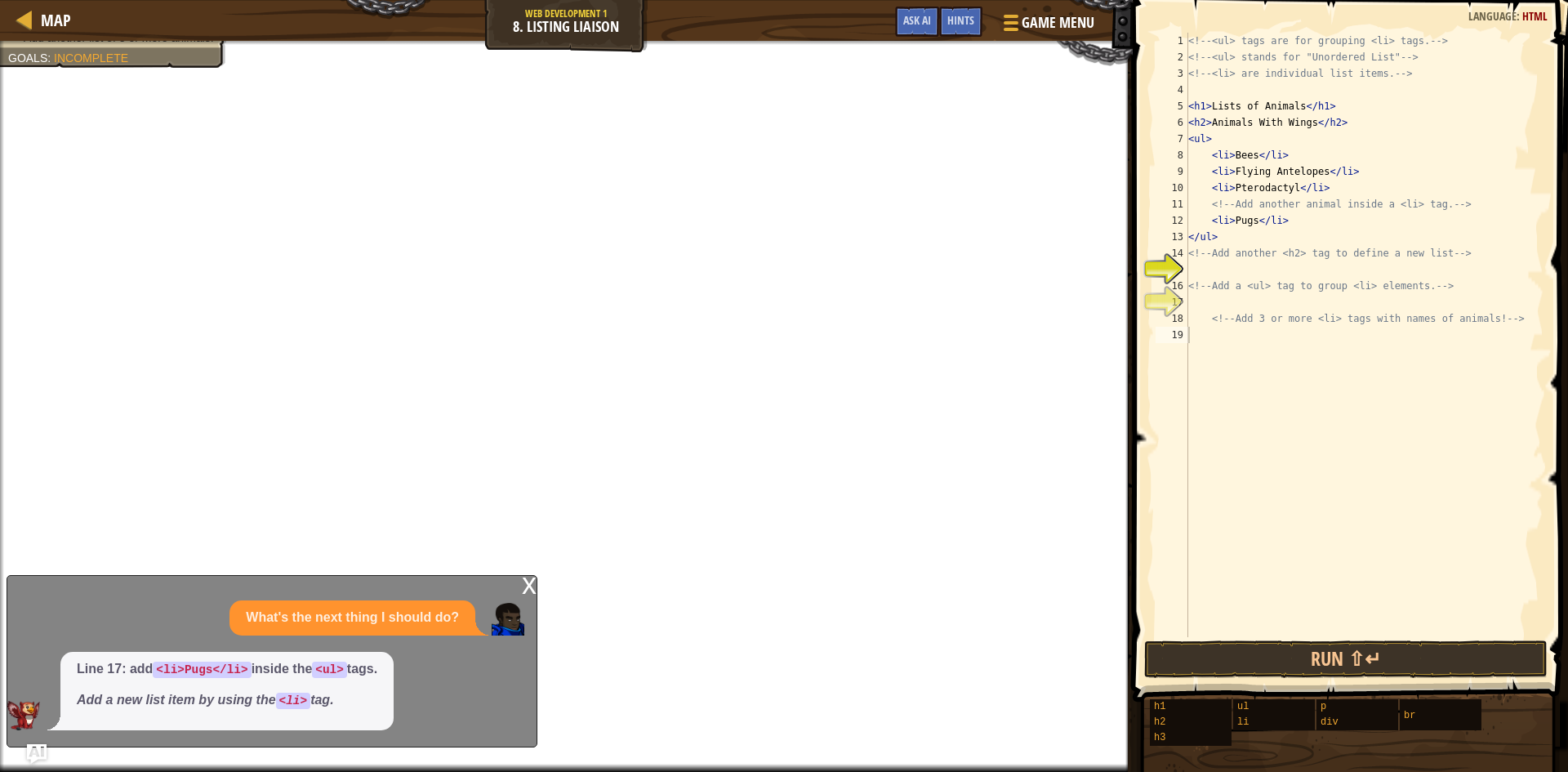
type textarea "<!-- Add a <ul> tag to group <li> elements. -->"
click at [1250, 281] on div "<!-- <ul> tags are for grouping <li> tags. --> <!-- <ul> stands for "Unordered …" at bounding box center [1363, 351] width 359 height 637
click at [1247, 269] on div "<!-- <ul> tags are for grouping <li> tags. --> <!-- <ul> stands for "Unordered …" at bounding box center [1363, 351] width 359 height 637
click at [1247, 254] on div "<!-- <ul> tags are for grouping <li> tags. --> <!-- <ul> stands for "Unordered …" at bounding box center [1363, 351] width 359 height 637
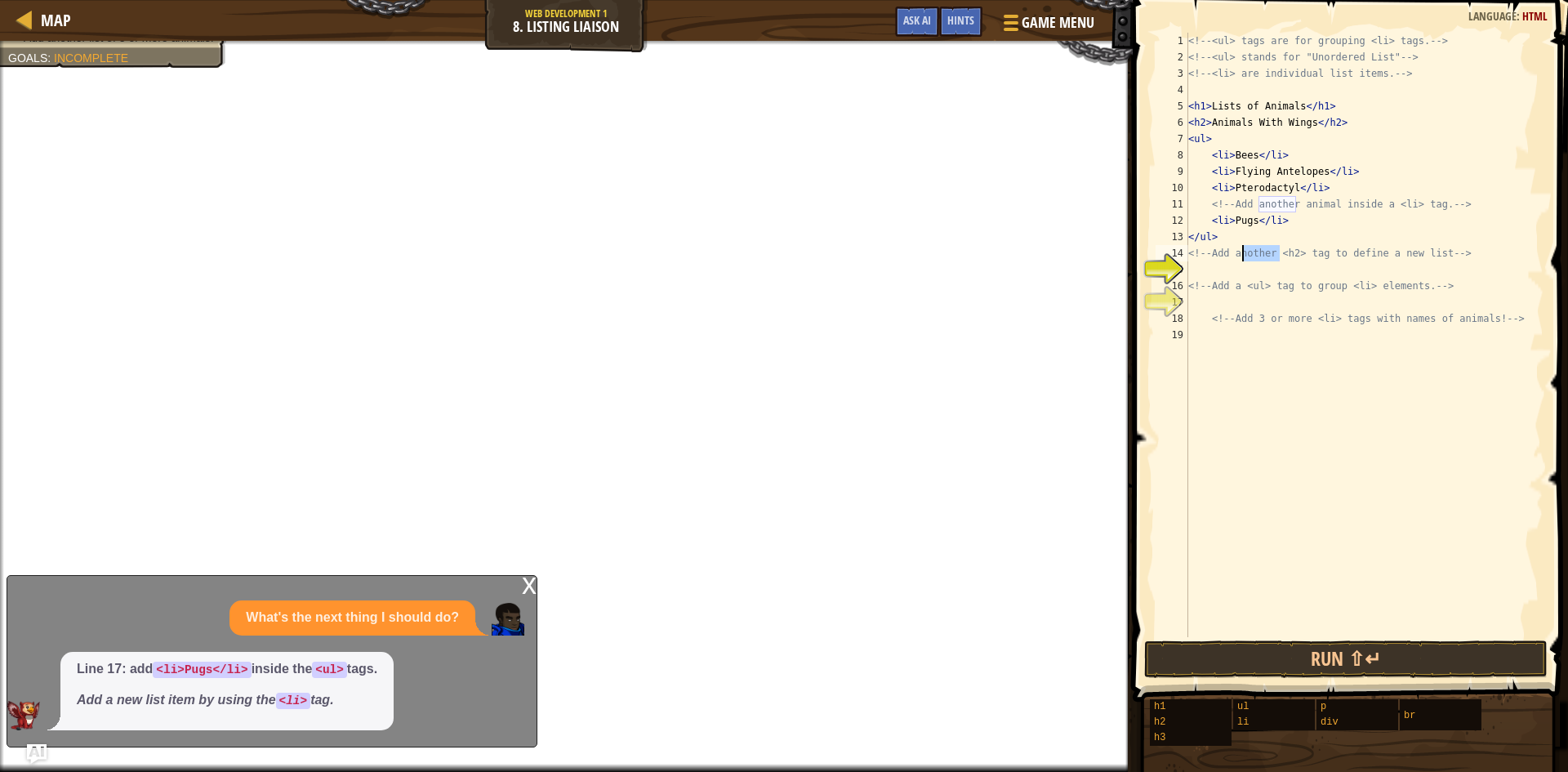
click at [1247, 254] on div "<!-- <ul> tags are for grouping <li> tags. --> <!-- <ul> stands for "Unordered …" at bounding box center [1363, 351] width 359 height 637
drag, startPoint x: 1224, startPoint y: 212, endPoint x: 1216, endPoint y: 220, distance: 11.3
click at [1218, 217] on div "<!-- <ul> tags are for grouping <li> tags. --> <!-- <ul> stands for "Unordered …" at bounding box center [1363, 351] width 359 height 637
type textarea "<li>Pugs</li>"
click at [1212, 261] on div "<!-- <ul> tags are for grouping <li> tags. --> <!-- <ul> stands for "Unordered …" at bounding box center [1363, 351] width 359 height 637
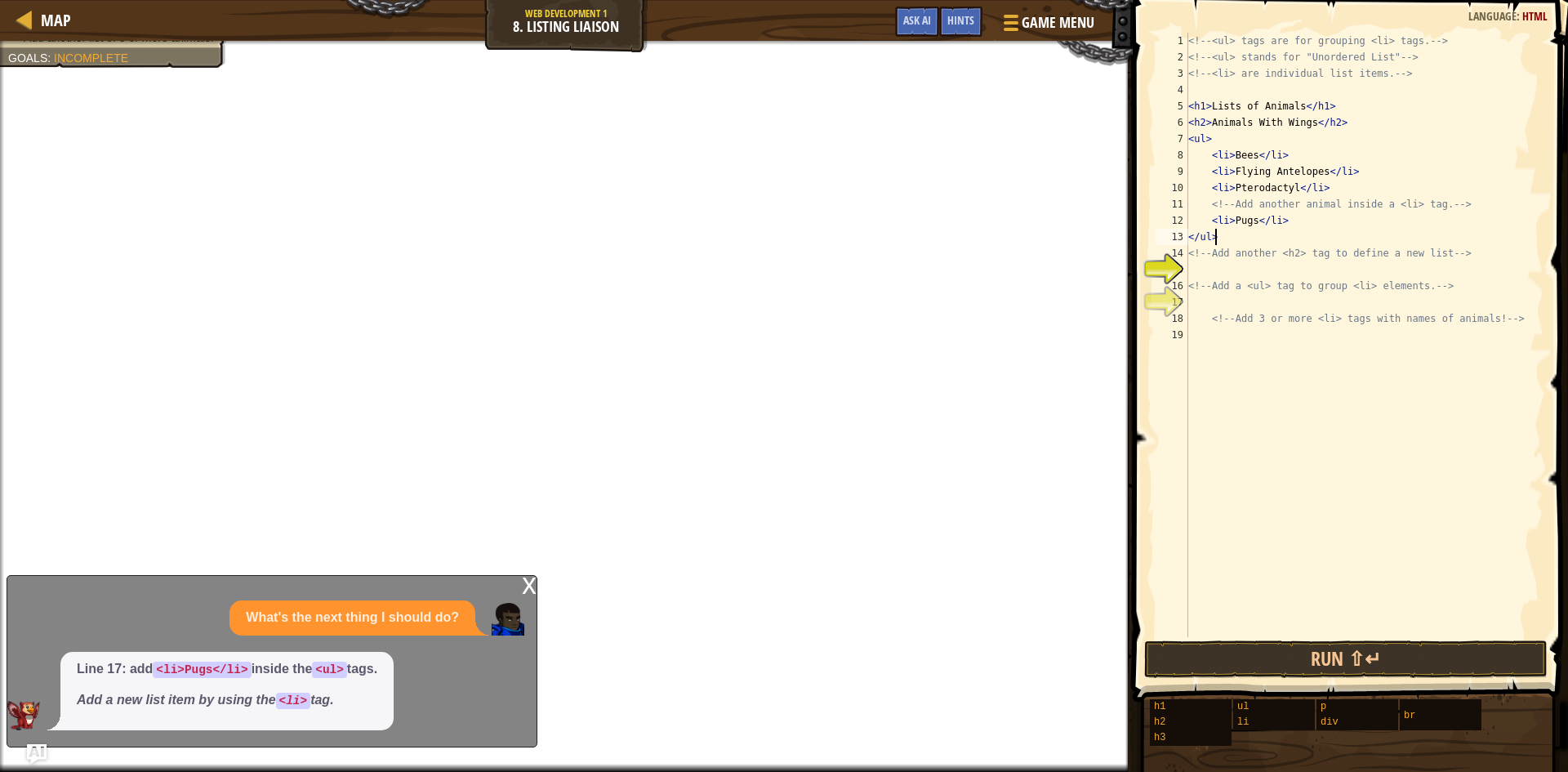
click at [1242, 239] on div "<!-- <ul> tags are for grouping <li> tags. --> <!-- <ul> stands for "Unordered …" at bounding box center [1363, 351] width 359 height 637
click at [1246, 257] on div "<!-- <ul> tags are for grouping <li> tags. --> <!-- <ul> stands for "Unordered …" at bounding box center [1363, 351] width 359 height 637
type textarea "<!-- Add another <h2> tag to define a new list -->"
click at [1216, 275] on div "<!-- <ul> tags are for grouping <li> tags. --> <!-- <ul> stands for "Unordered …" at bounding box center [1363, 351] width 359 height 637
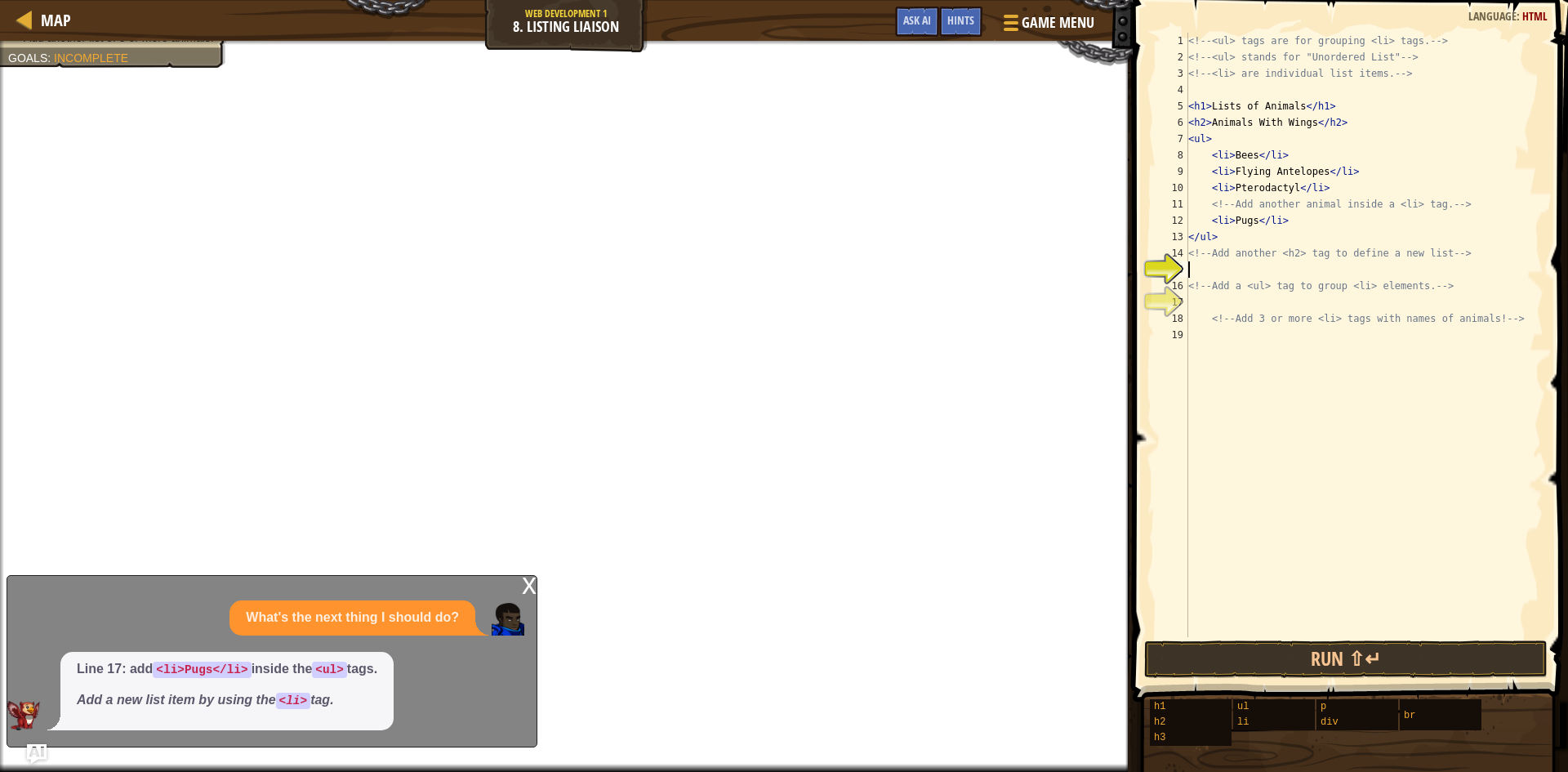
scroll to position [7, 0]
